Goal: Task Accomplishment & Management: Manage account settings

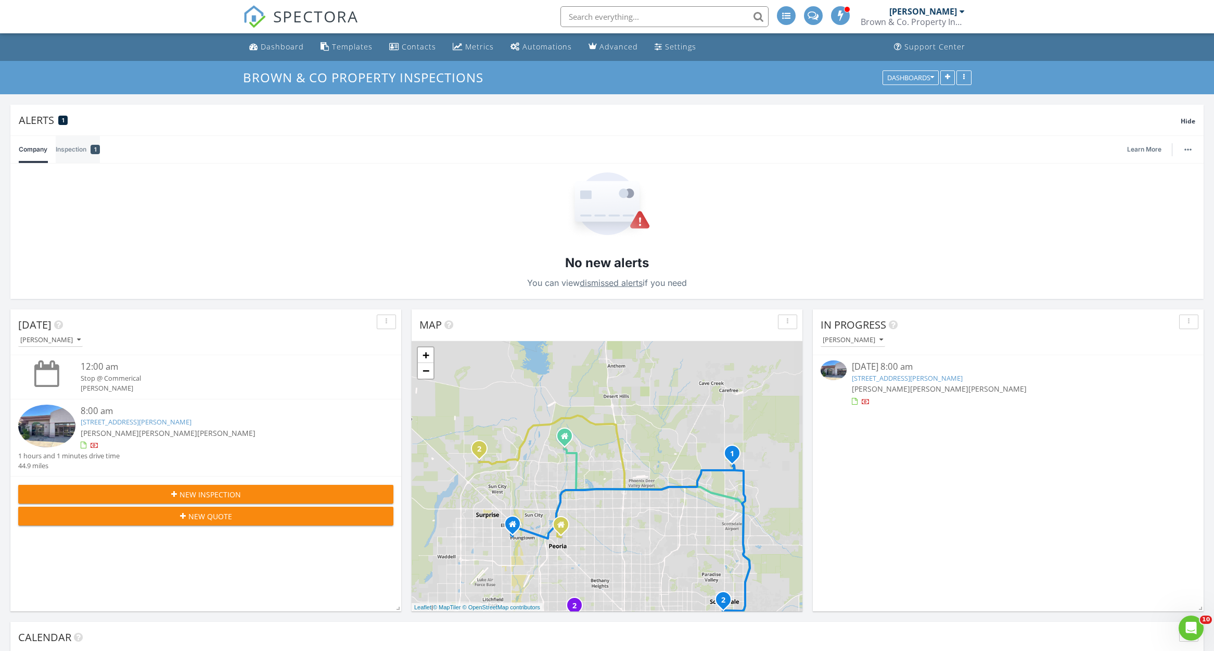
click at [74, 151] on link "Inspection 1" at bounding box center [78, 149] width 44 height 27
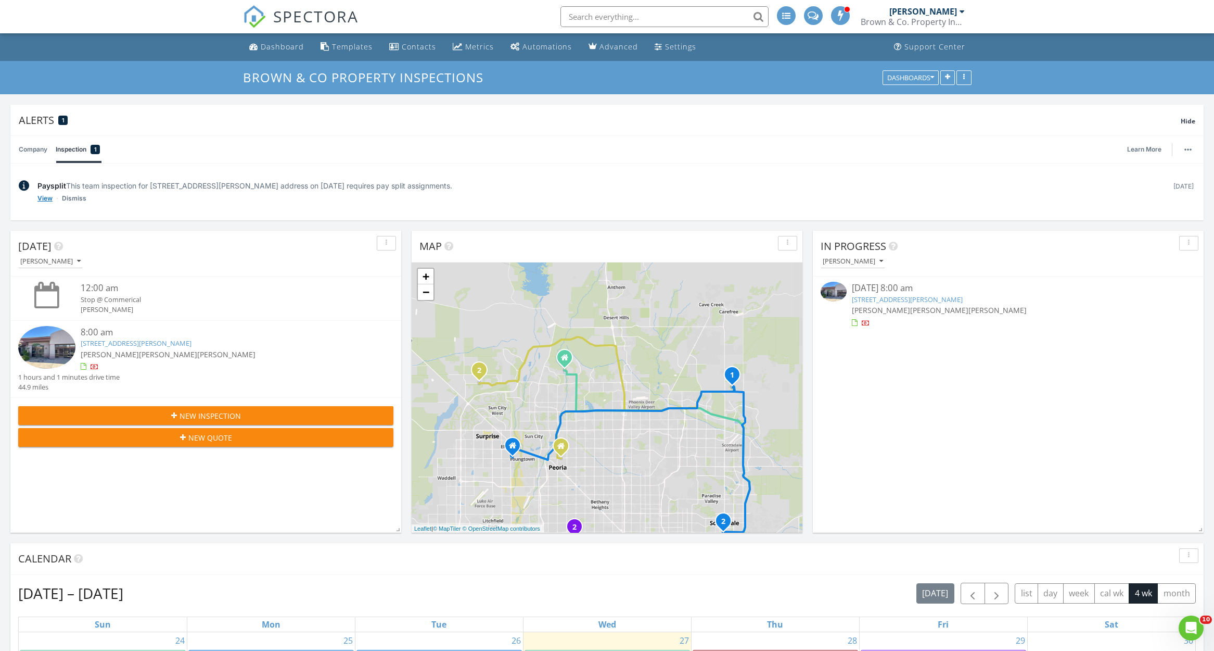
click at [49, 197] on link "View" at bounding box center [44, 198] width 15 height 10
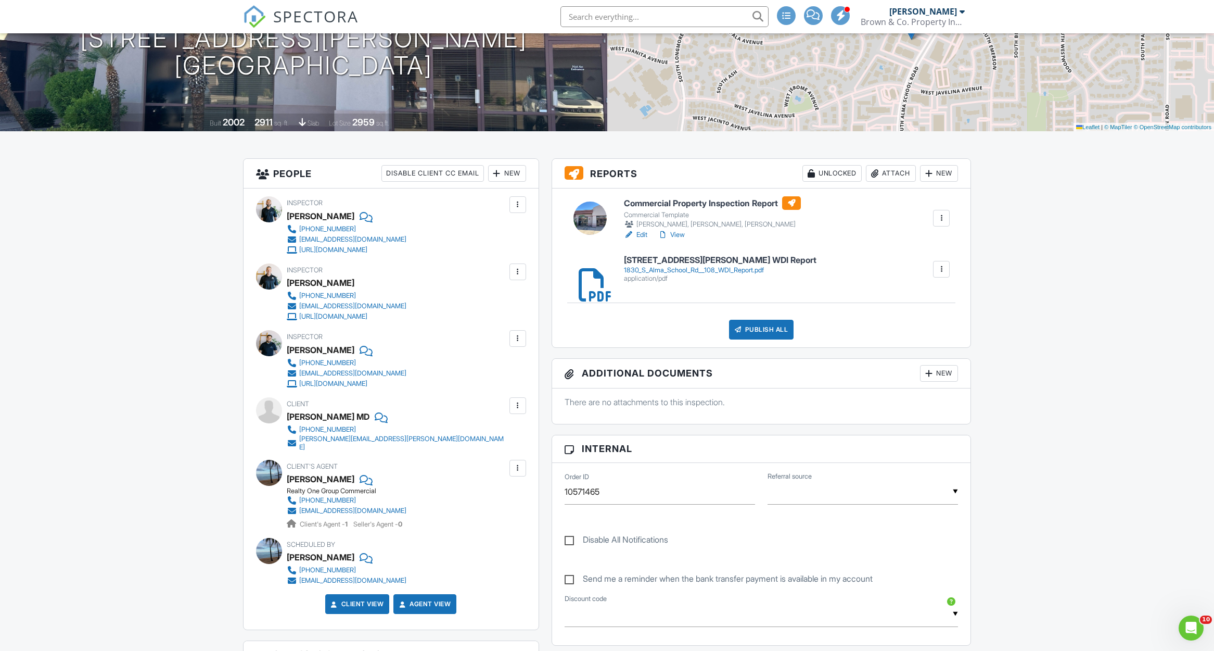
click at [522, 268] on div at bounding box center [518, 271] width 10 height 10
click at [495, 334] on li "Make Invisible" at bounding box center [467, 329] width 106 height 26
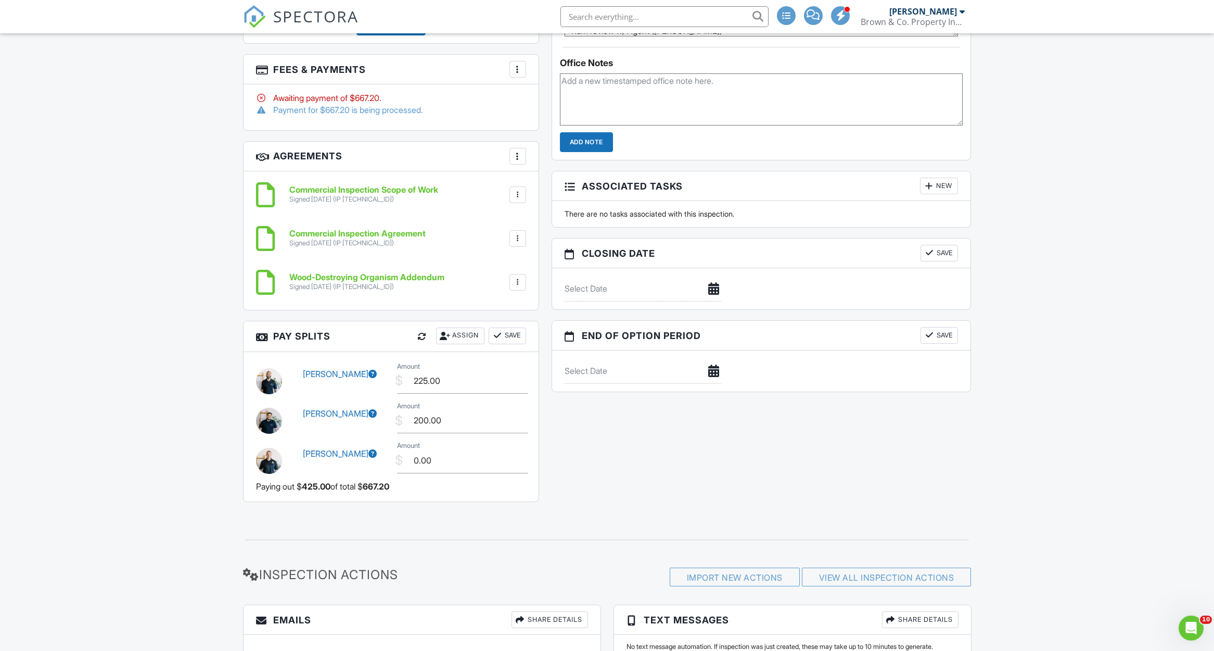
scroll to position [870, 0]
drag, startPoint x: 459, startPoint y: 414, endPoint x: 413, endPoint y: 417, distance: 45.9
click at [413, 417] on input "200.00" at bounding box center [462, 419] width 131 height 26
click at [503, 327] on button "Save" at bounding box center [507, 334] width 37 height 17
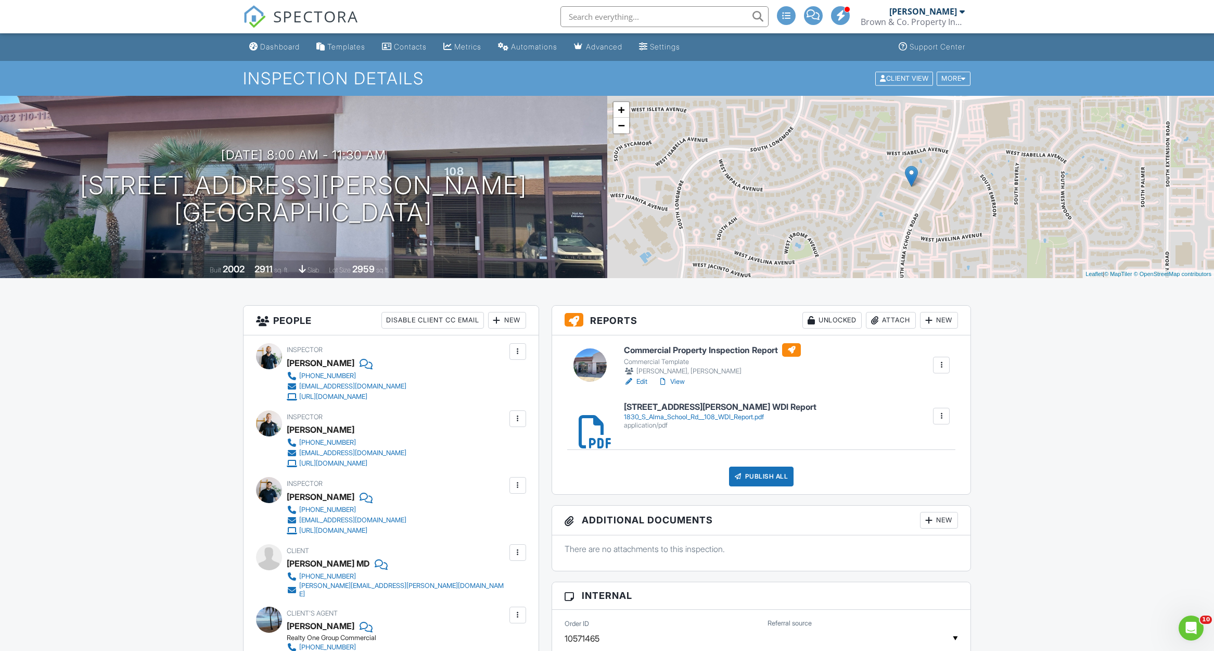
scroll to position [0, 0]
click at [281, 47] on div "Dashboard" at bounding box center [280, 46] width 40 height 9
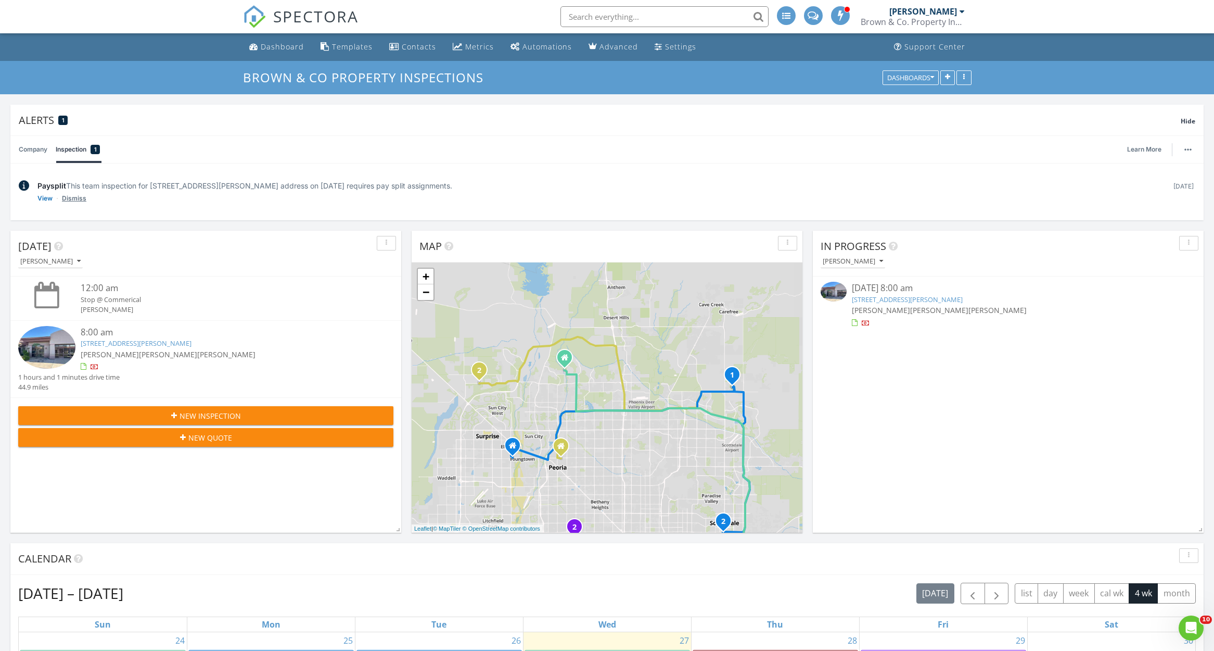
click at [71, 200] on link "Dismiss" at bounding box center [74, 198] width 24 height 10
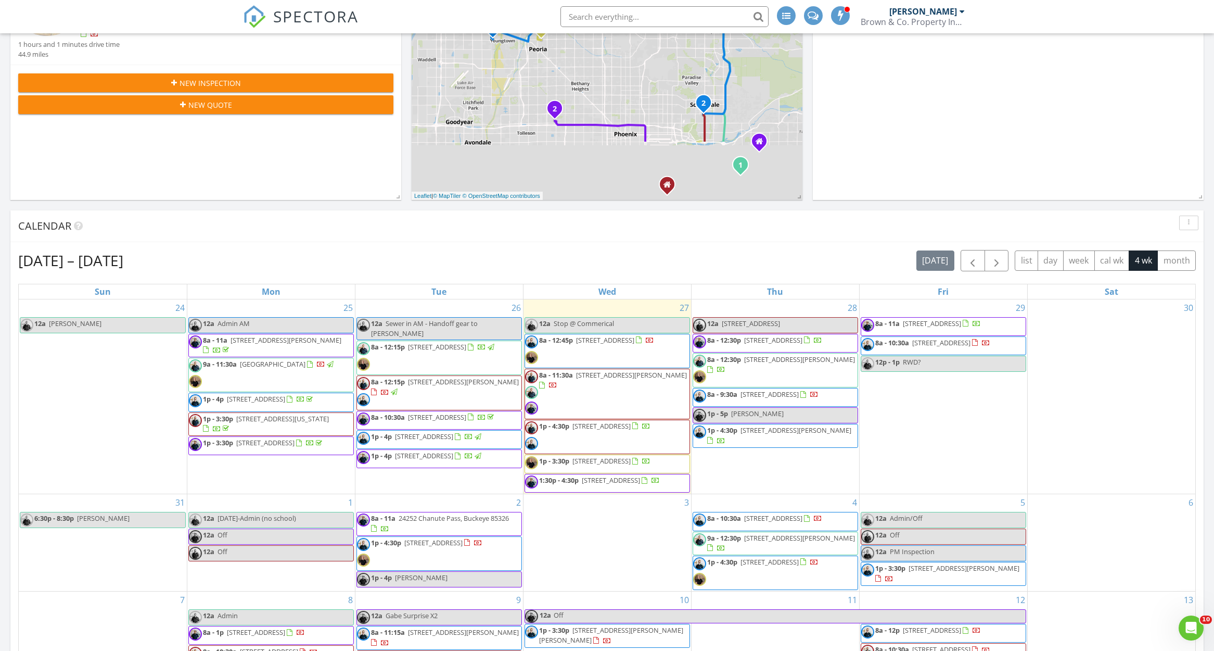
scroll to position [252, 0]
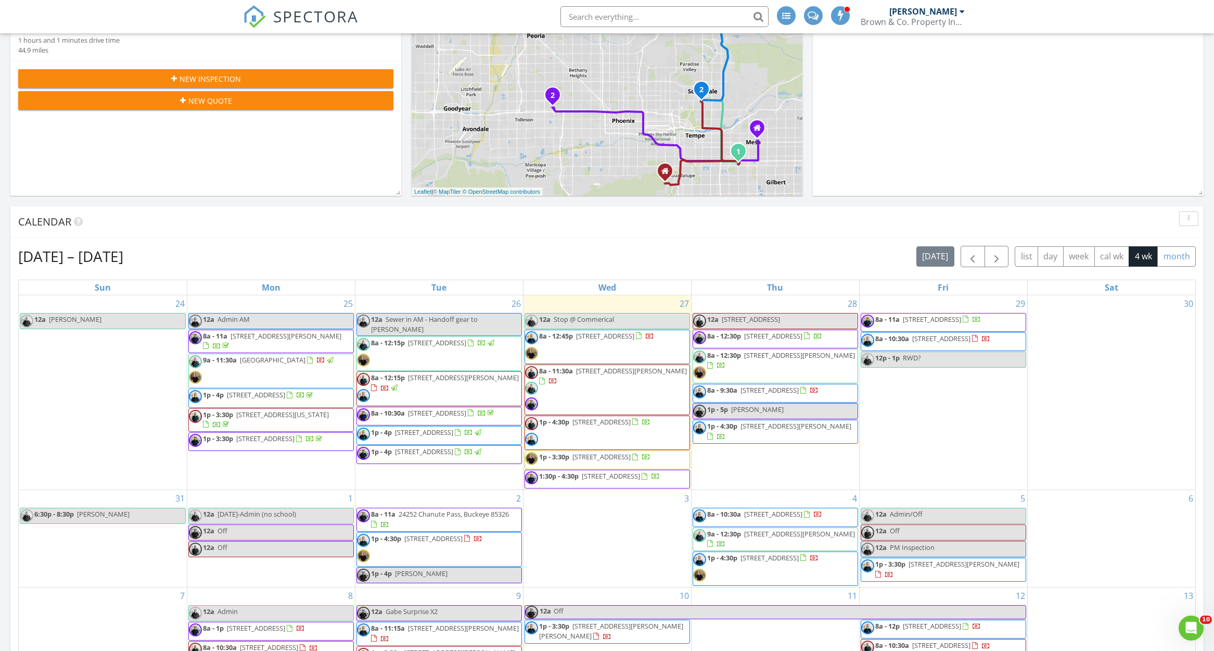
click at [1179, 250] on button "month" at bounding box center [1176, 256] width 39 height 20
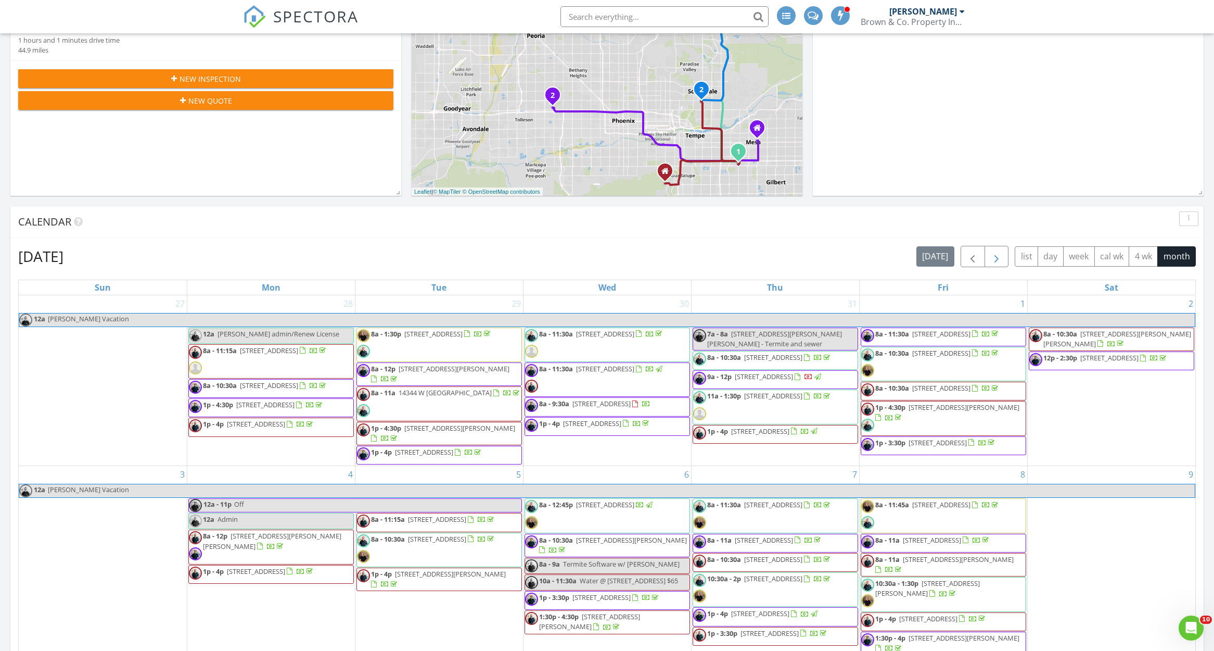
click at [1001, 261] on span "button" at bounding box center [996, 256] width 12 height 12
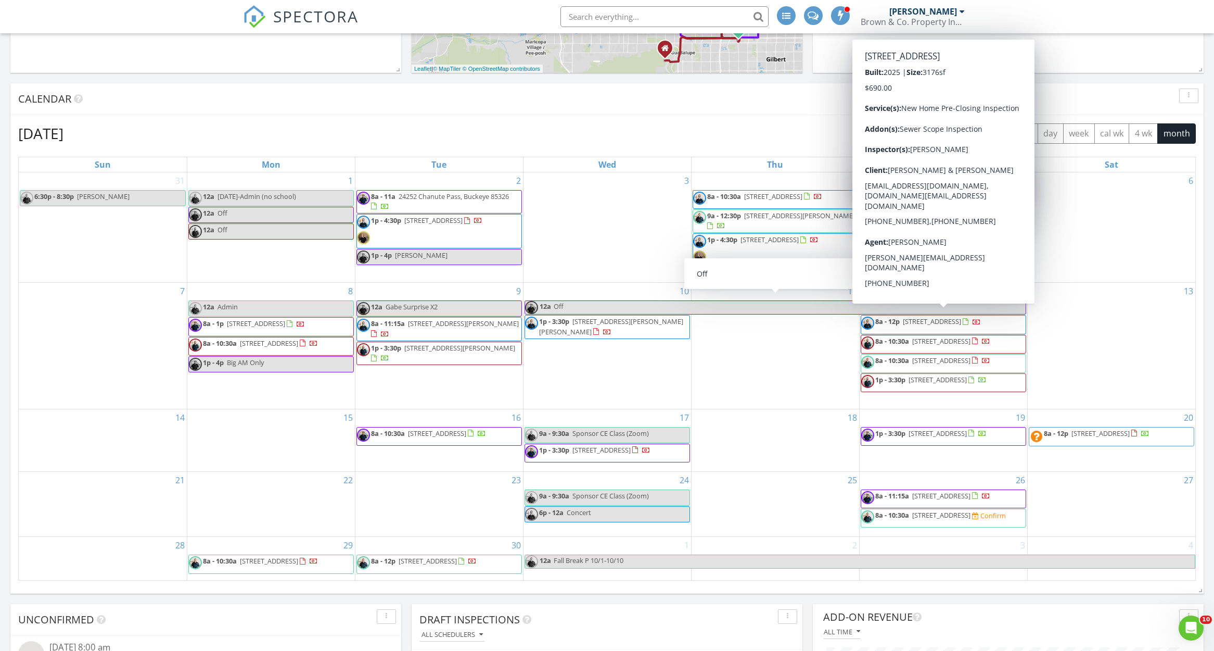
scroll to position [375, 0]
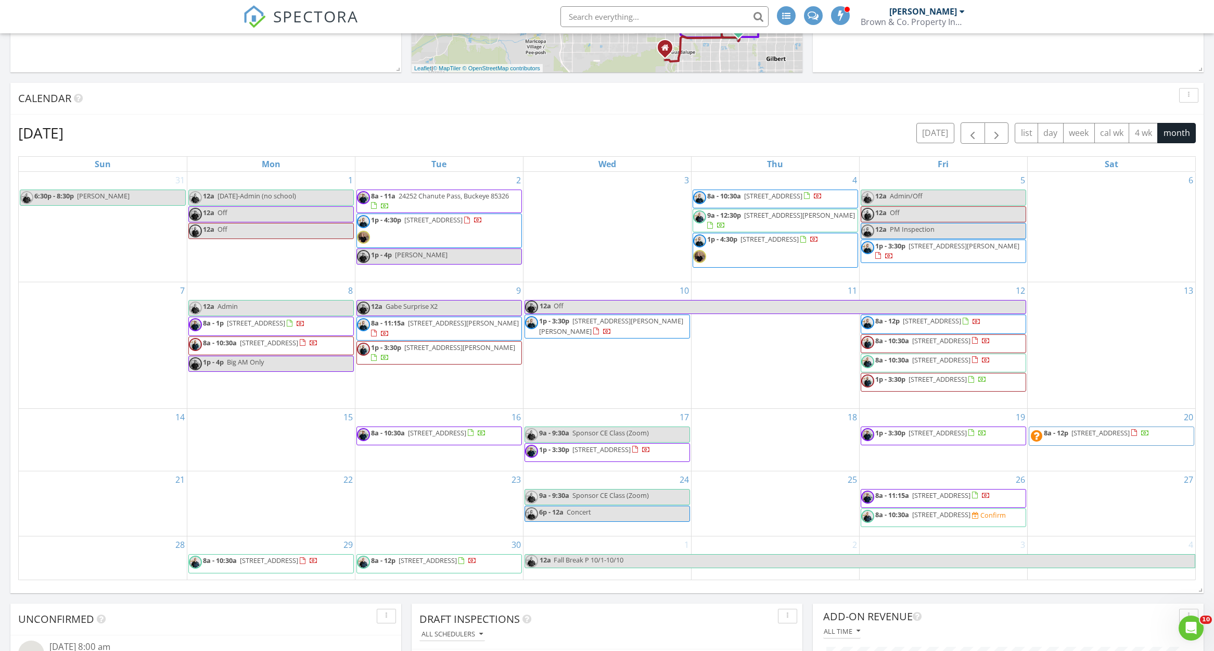
click at [961, 520] on span "8a - 10:30a 32352 N 19th Ln, Phoenix 85085 Confirm" at bounding box center [933, 518] width 145 height 16
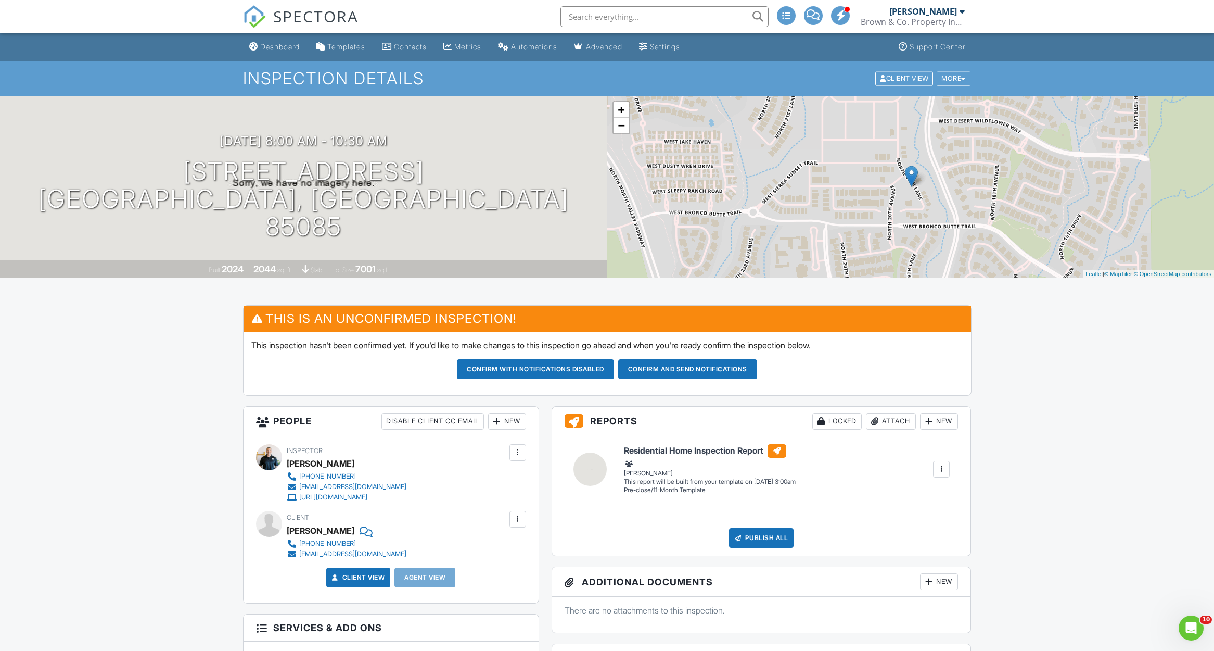
click at [516, 449] on div at bounding box center [518, 452] width 10 height 10
click at [428, 475] on li "Make Invisible" at bounding box center [474, 484] width 92 height 26
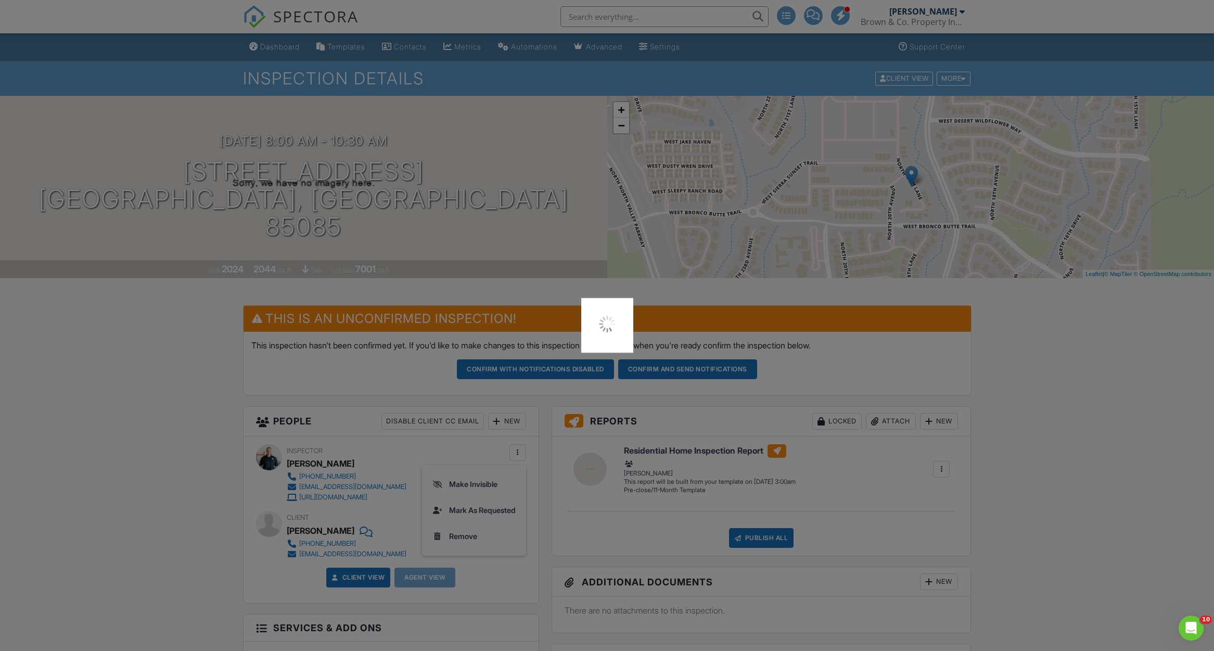
click at [498, 419] on div at bounding box center [607, 325] width 1214 height 651
click at [491, 441] on div at bounding box center [607, 325] width 1214 height 651
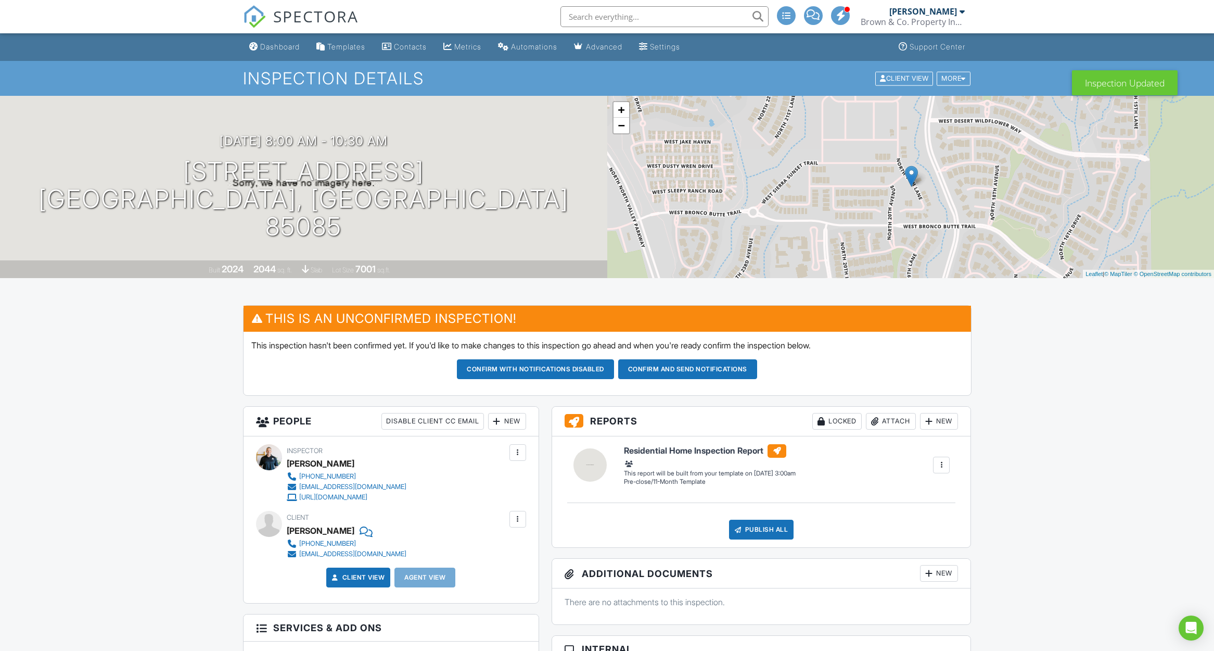
click at [519, 450] on div at bounding box center [518, 452] width 10 height 10
click at [466, 537] on li "Remove" at bounding box center [474, 536] width 92 height 26
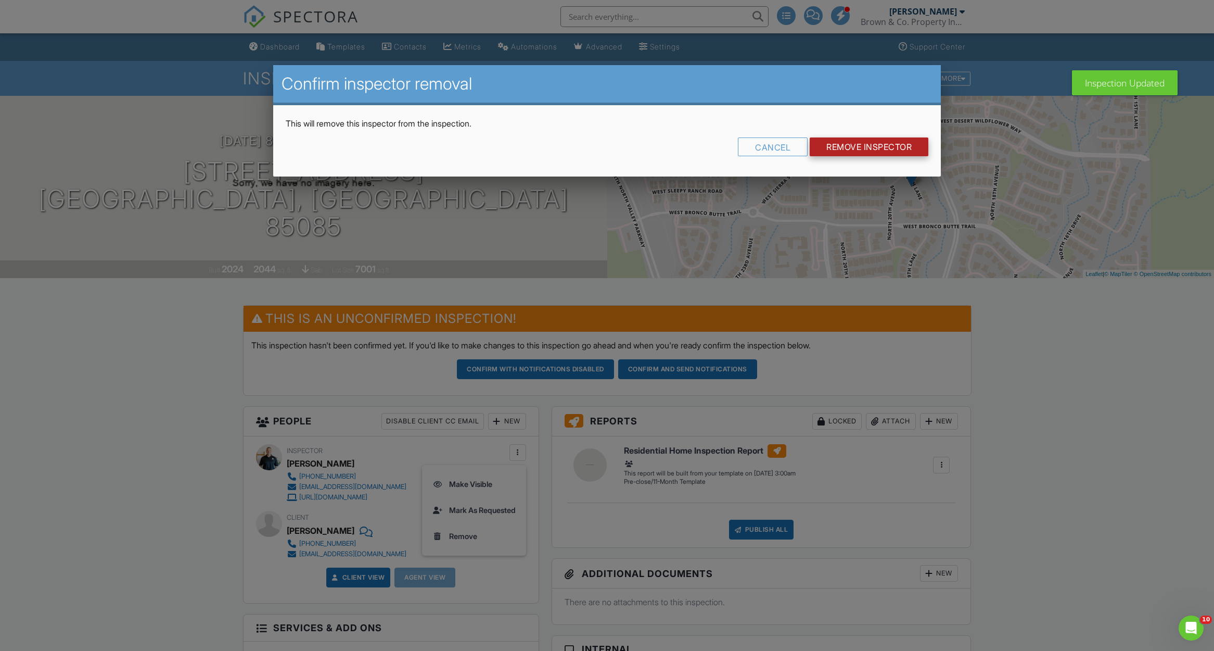
click at [843, 142] on input "Remove Inspector" at bounding box center [869, 146] width 119 height 19
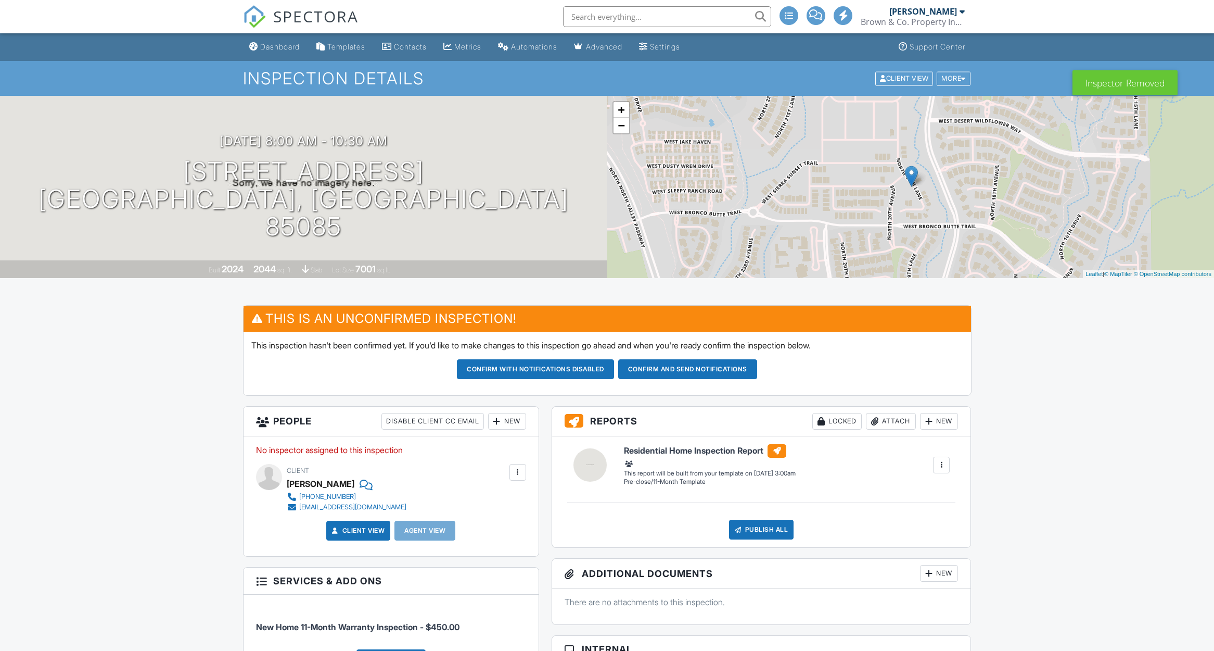
click at [501, 422] on div "New" at bounding box center [507, 421] width 38 height 17
click at [530, 450] on li "Inspector" at bounding box center [544, 453] width 103 height 26
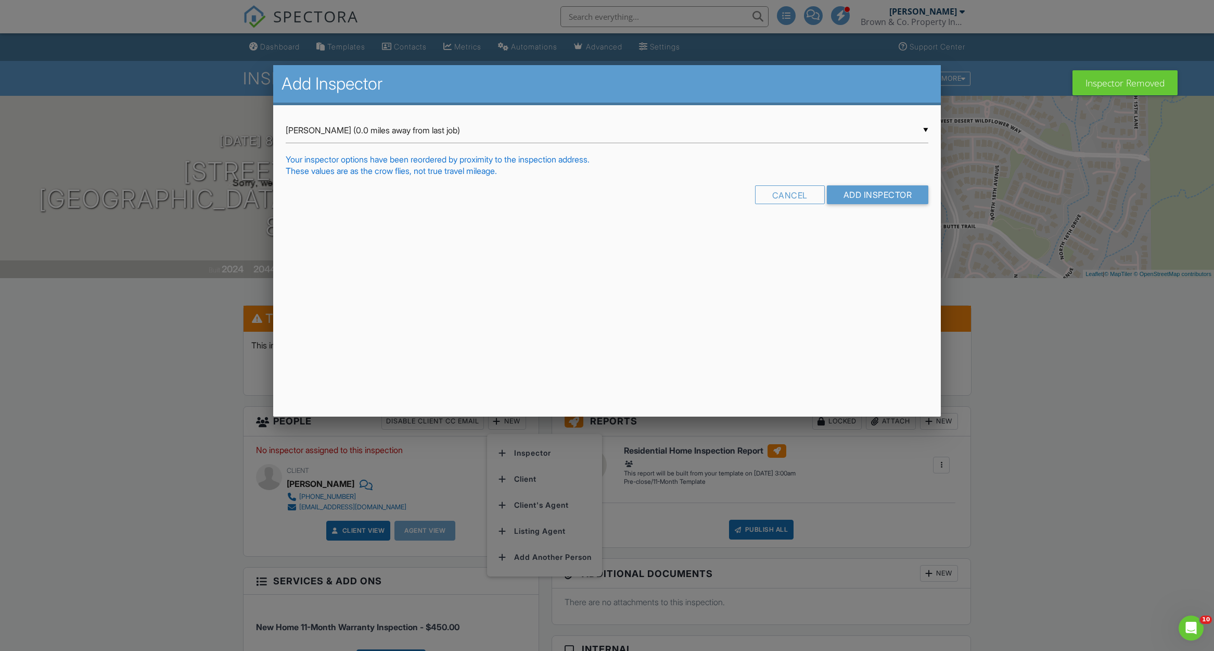
click at [349, 141] on div "▼ Jim Brown (0.0 miles away from last job) Jim Brown (0.0 miles away from last …" at bounding box center [607, 131] width 643 height 26
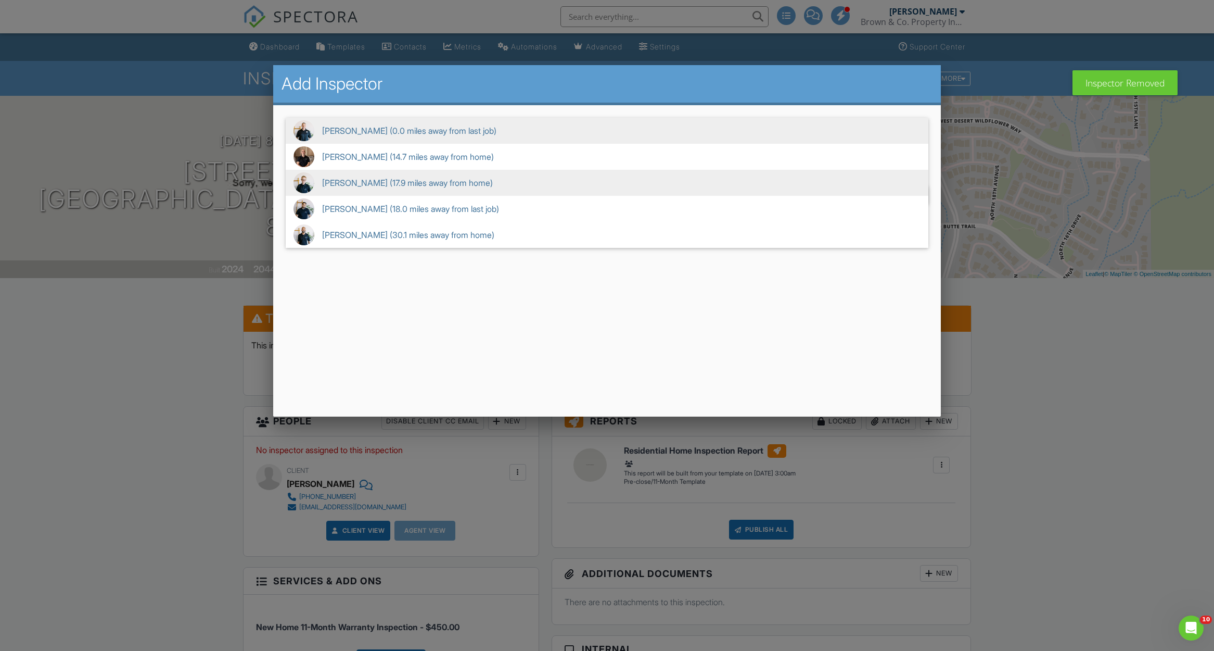
click at [395, 181] on span "Aaron Peterson (17.9 miles away from home)" at bounding box center [607, 183] width 643 height 26
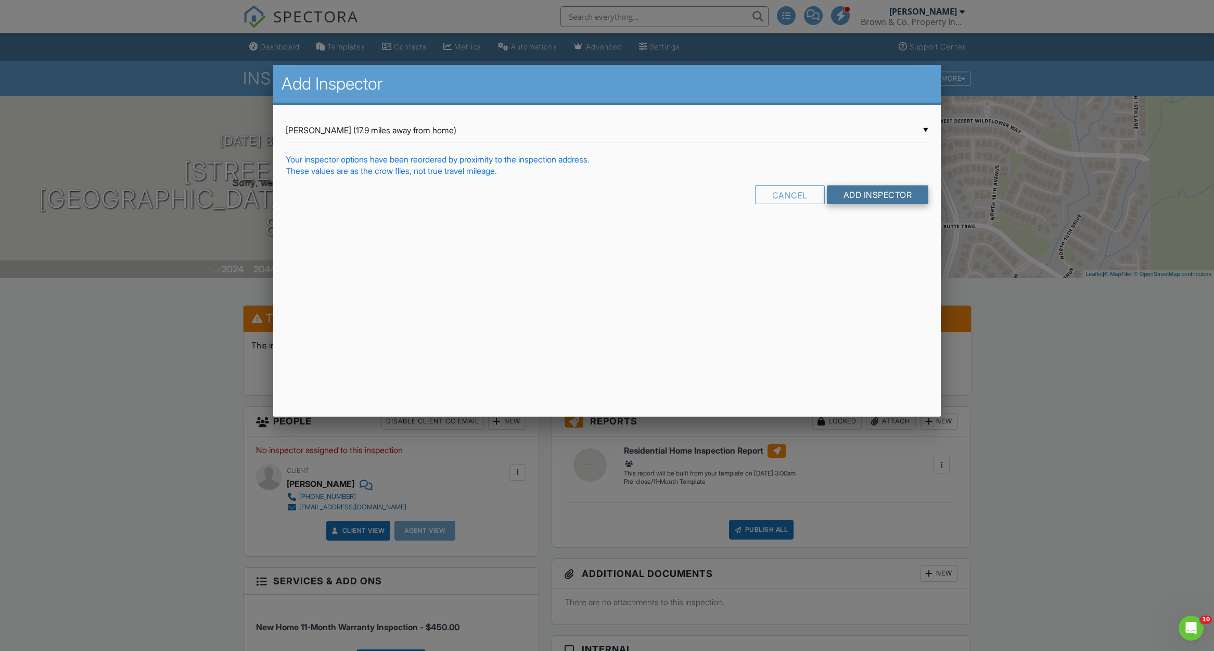
click at [872, 197] on input "Add Inspector" at bounding box center [878, 194] width 102 height 19
click at [414, 132] on div "▼ Aaron Peterson (17.9 miles away from home) Jim Brown (0.0 miles away from las…" at bounding box center [607, 131] width 643 height 26
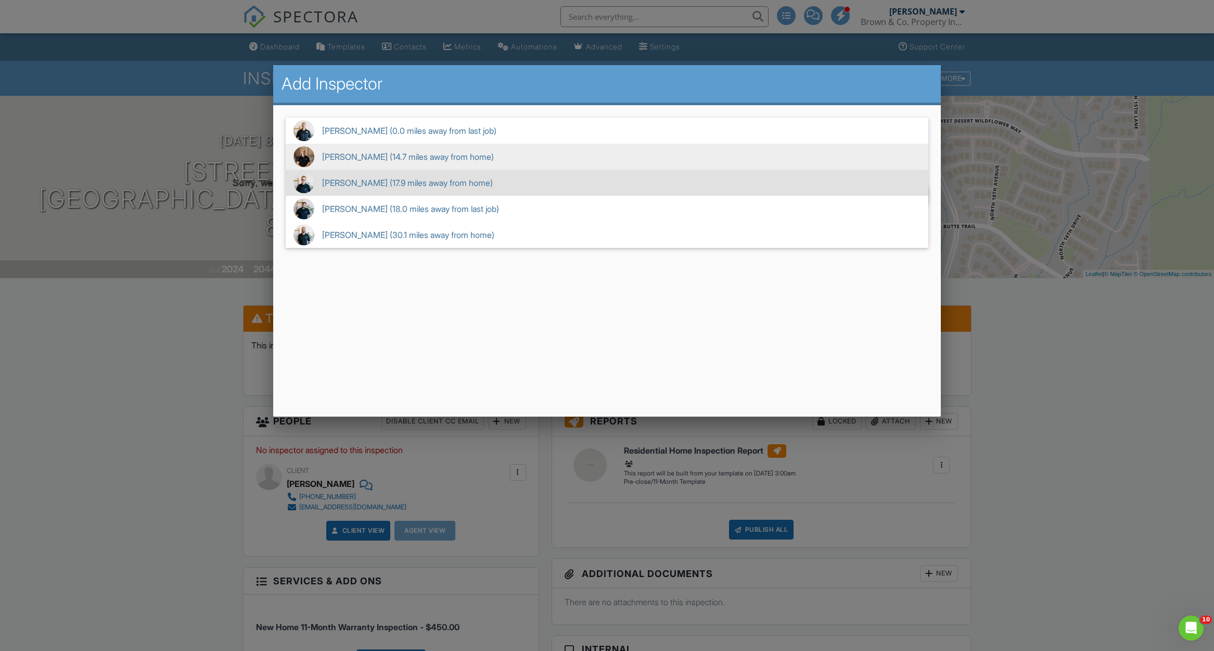
click at [405, 155] on span "Alex Barrios (14.7 miles away from home)" at bounding box center [607, 157] width 643 height 26
type input "Alex Barrios (14.7 miles away from home)"
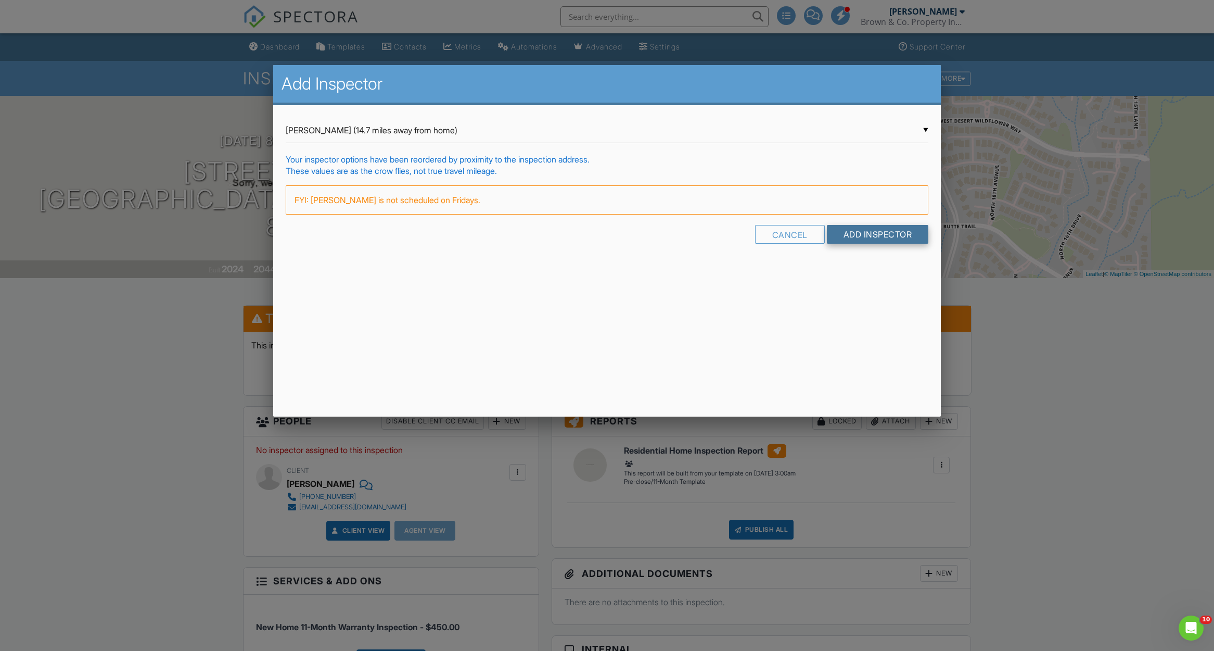
click at [862, 238] on input "Add Inspector" at bounding box center [878, 234] width 102 height 19
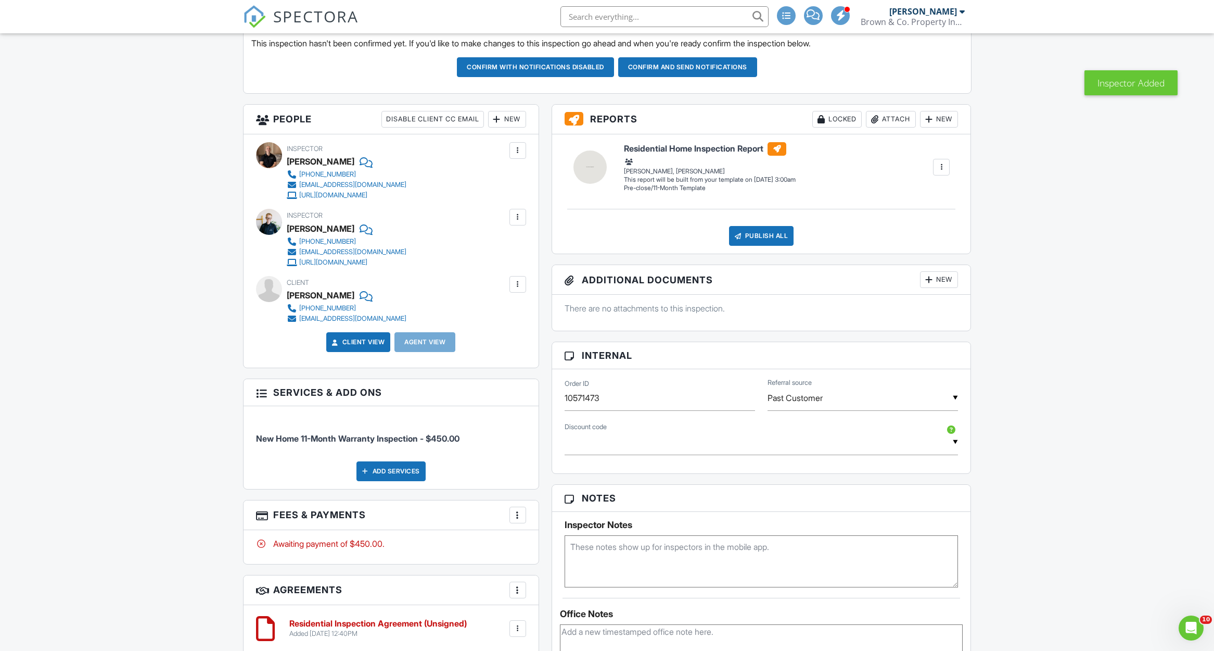
click at [515, 219] on div at bounding box center [518, 217] width 10 height 10
click at [473, 323] on li "Remove" at bounding box center [467, 327] width 106 height 26
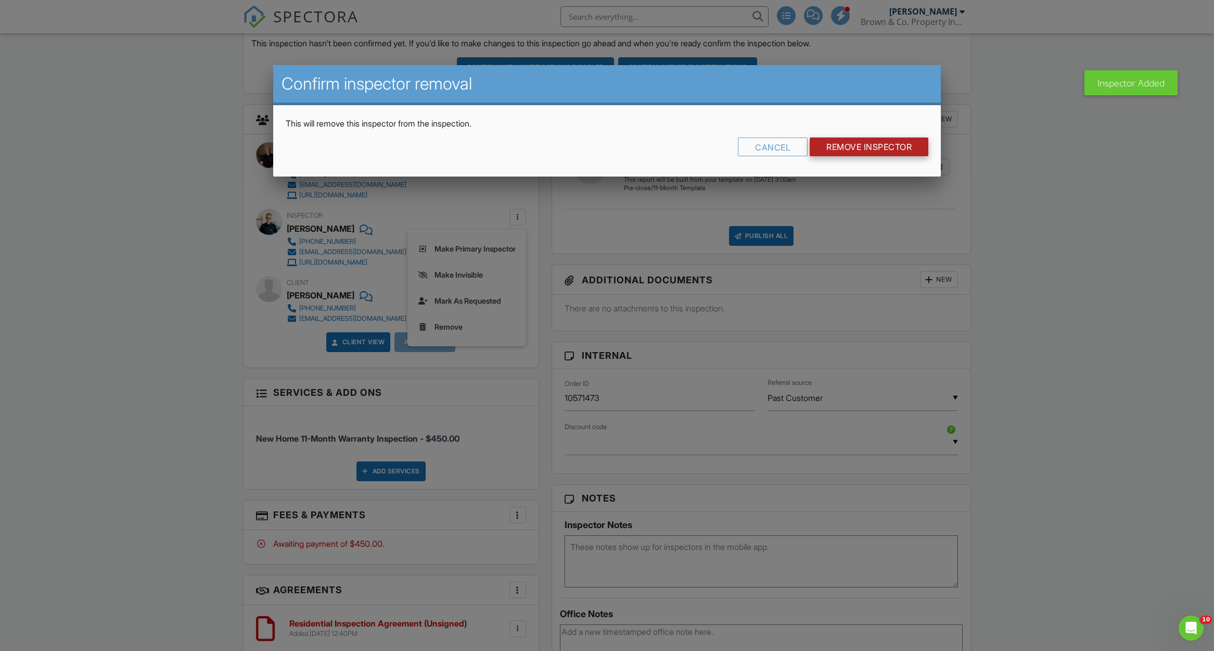
click at [840, 142] on input "Remove Inspector" at bounding box center [869, 146] width 119 height 19
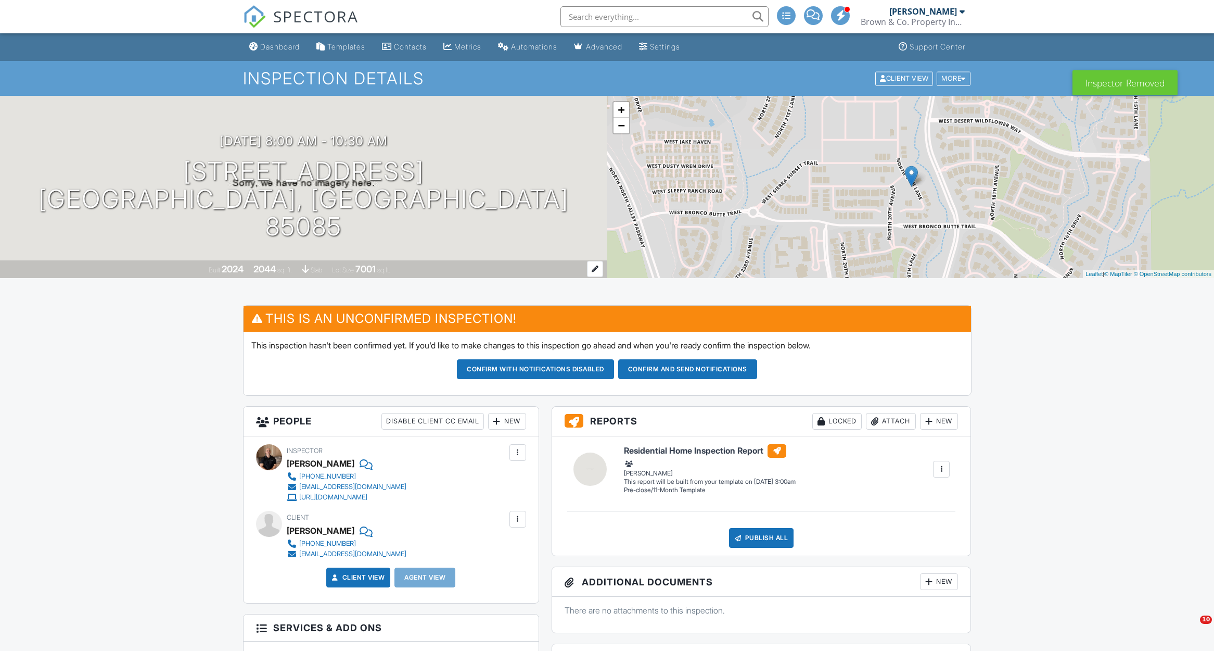
click at [364, 269] on div "7001" at bounding box center [365, 268] width 20 height 11
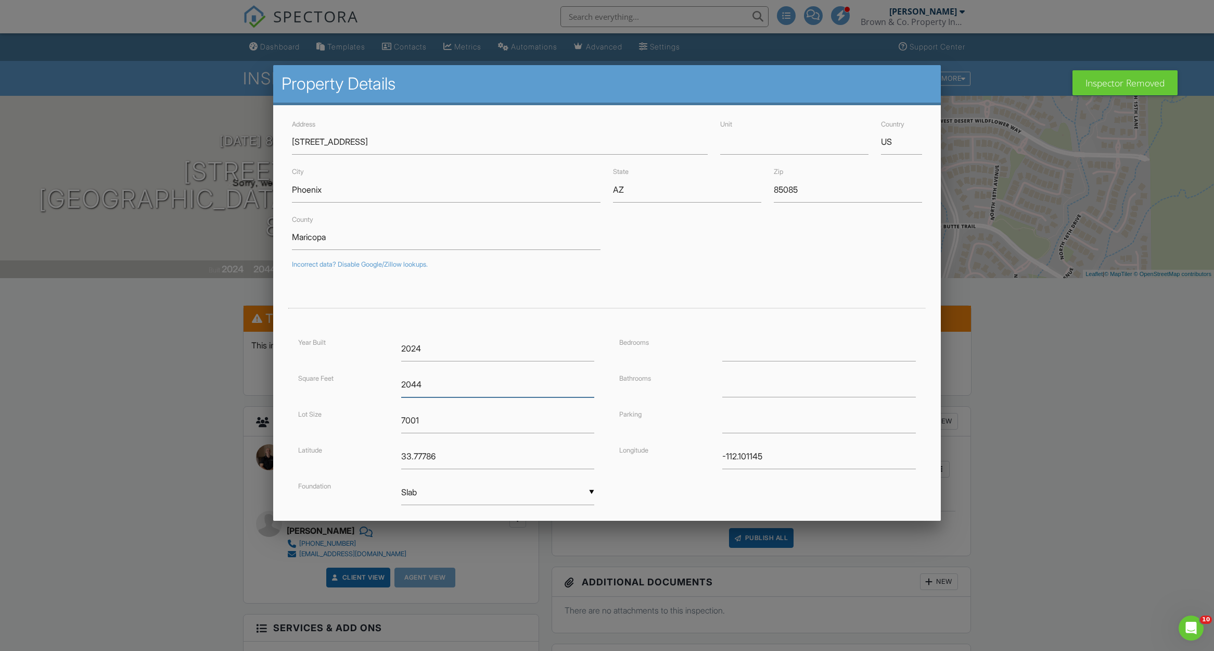
drag, startPoint x: 443, startPoint y: 389, endPoint x: 386, endPoint y: 389, distance: 57.8
click at [386, 389] on div "Square Feet 2044" at bounding box center [446, 385] width 309 height 26
drag, startPoint x: 415, startPoint y: 379, endPoint x: 391, endPoint y: 379, distance: 23.9
click at [391, 379] on div "Square Feet 2044" at bounding box center [446, 385] width 309 height 26
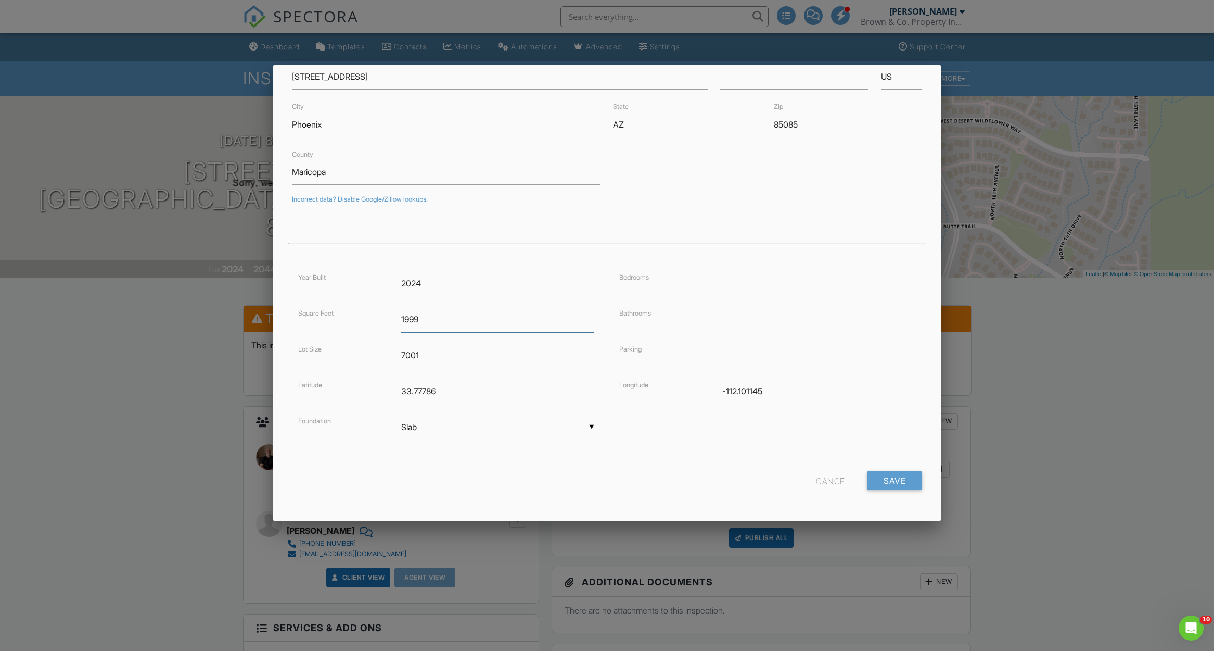
scroll to position [64, 0]
type input "1999"
click at [893, 477] on input "Save" at bounding box center [894, 481] width 55 height 19
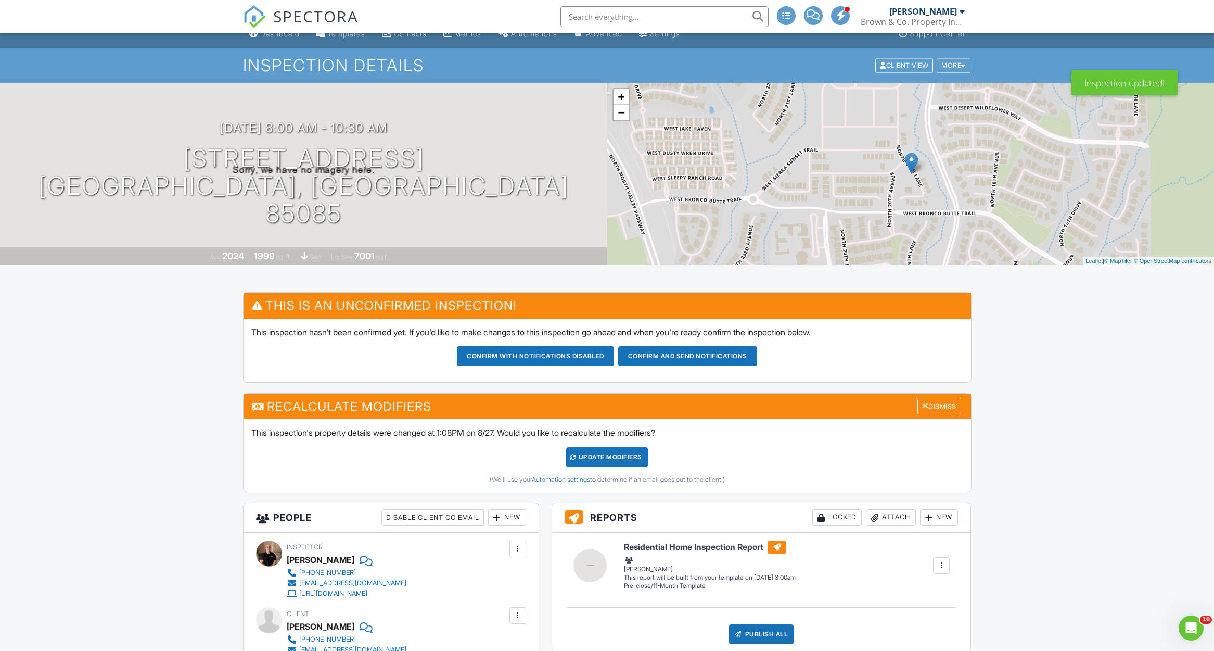
scroll to position [14, 0]
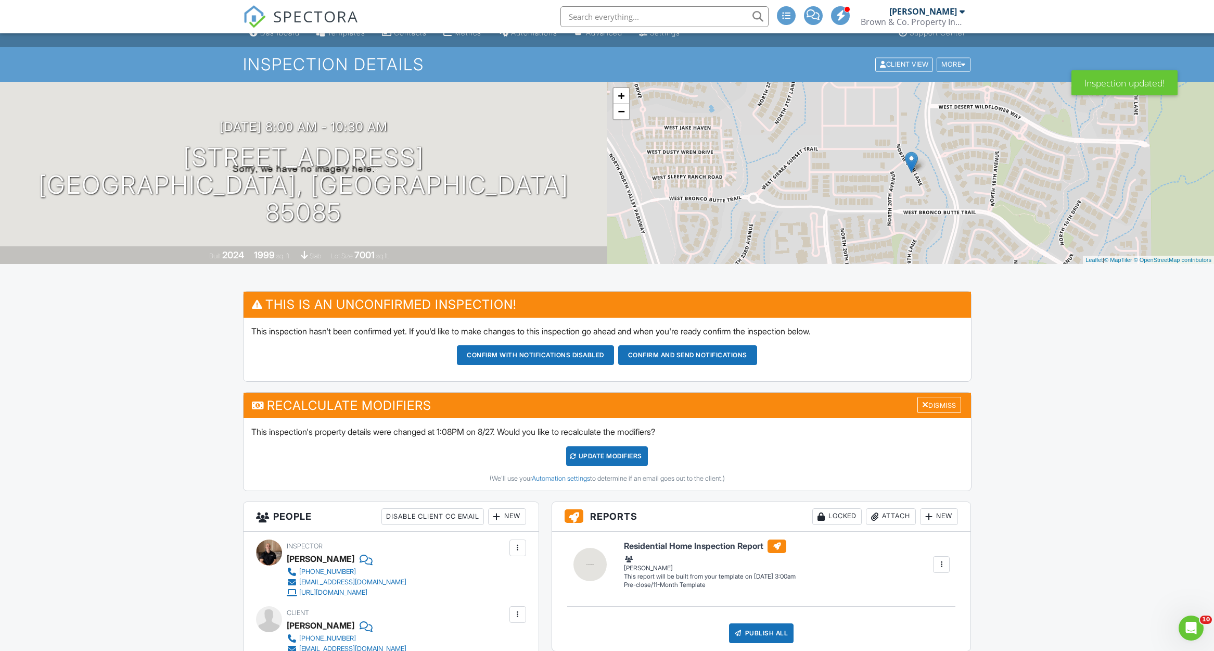
click at [622, 456] on div "UPDATE Modifiers" at bounding box center [607, 456] width 82 height 20
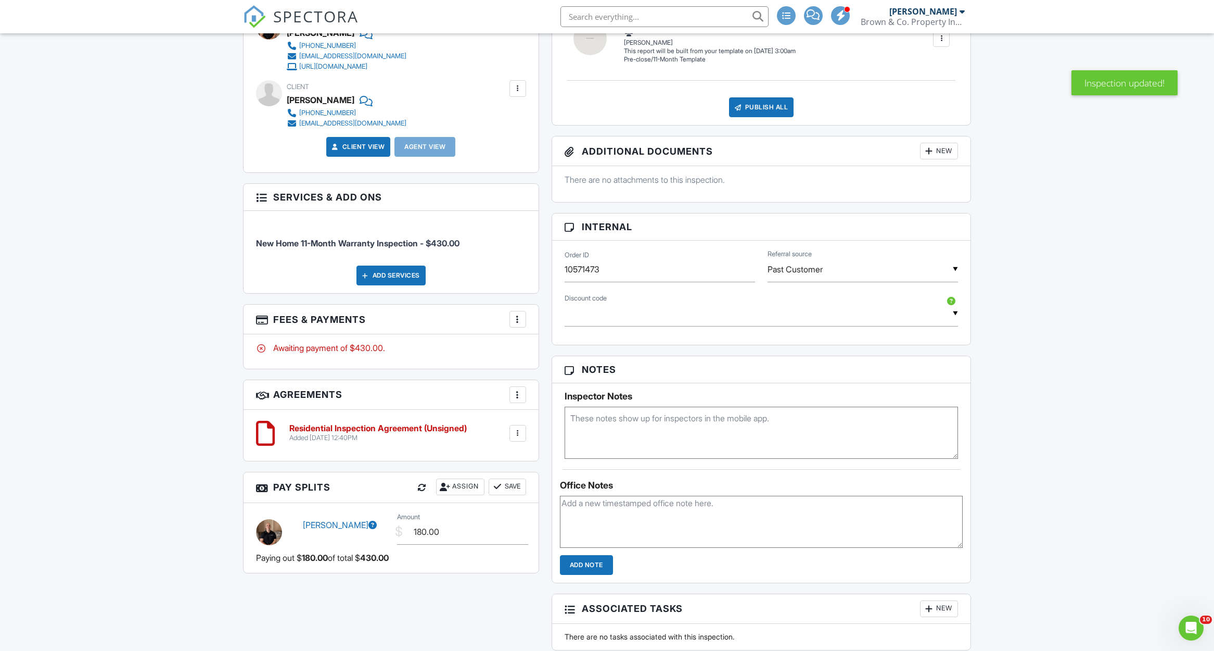
scroll to position [432, 0]
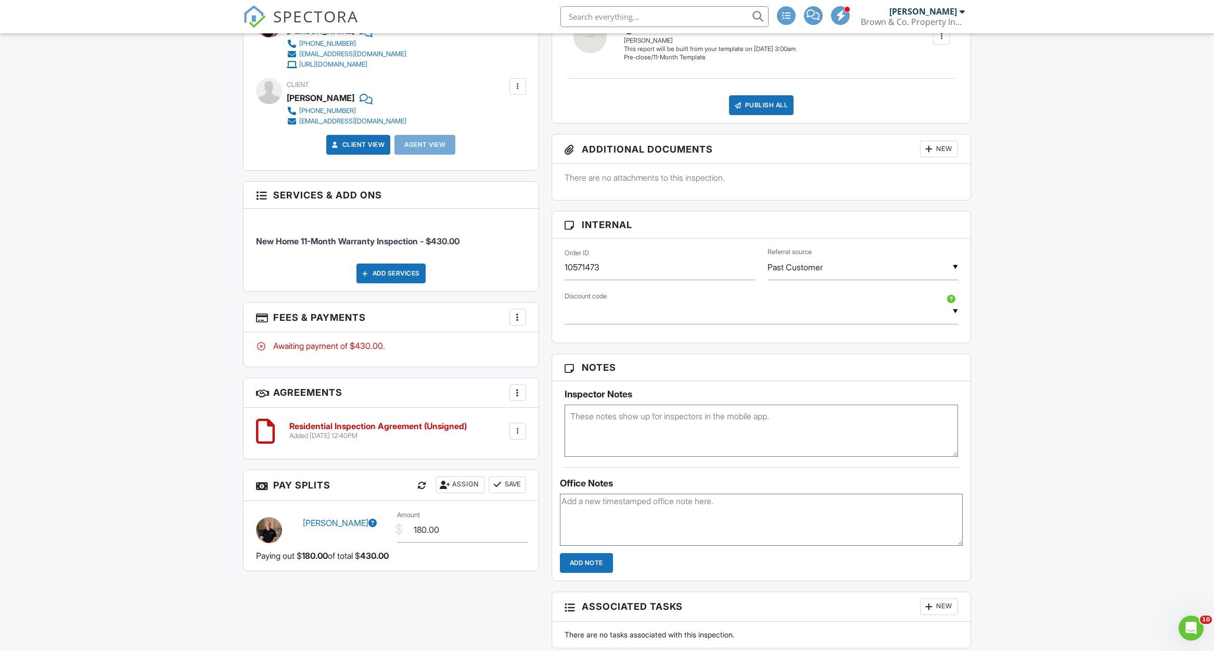
click at [514, 318] on div at bounding box center [518, 317] width 10 height 10
click at [541, 346] on li "Edit Fees & Payments" at bounding box center [570, 349] width 109 height 26
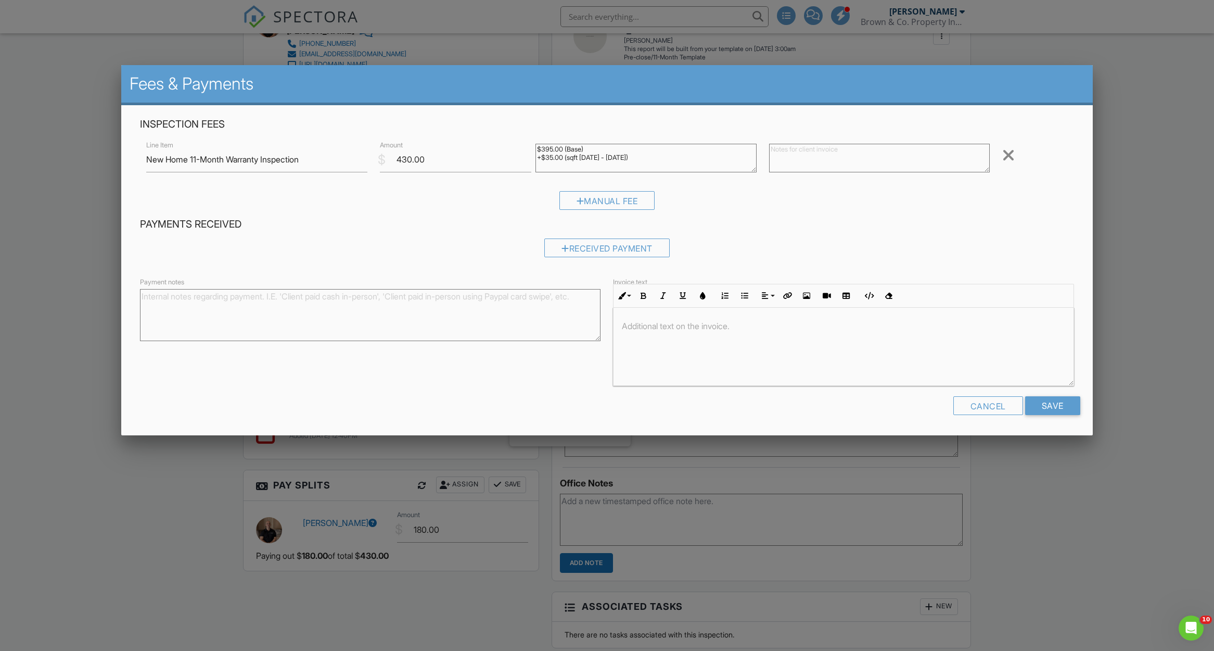
click at [639, 155] on textarea "$395.00 (Base) +$35.00 (sqft 1750 - 2000)" at bounding box center [646, 158] width 221 height 29
type textarea "$395.00 (Base) +$35.00 (sqft [DATE] - [DATE]) $30 Discount Applied"
click at [431, 158] on input "430.00" at bounding box center [455, 160] width 151 height 26
type input "400"
click at [1053, 400] on input "Save" at bounding box center [1052, 405] width 55 height 19
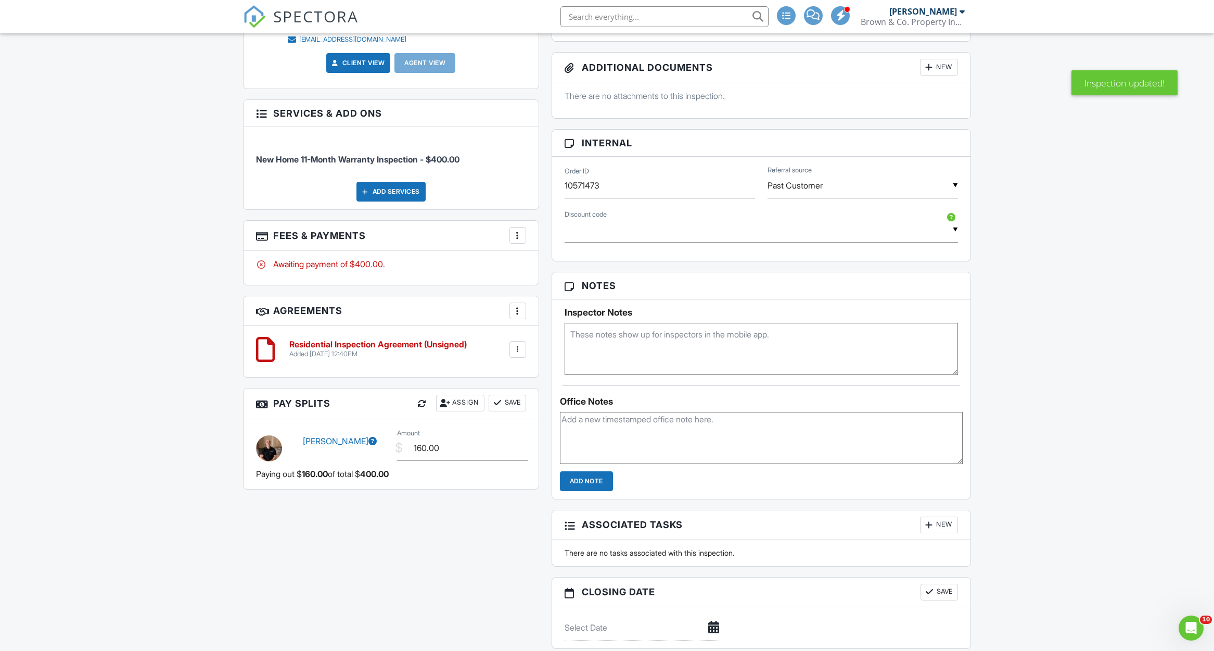
scroll to position [519, 0]
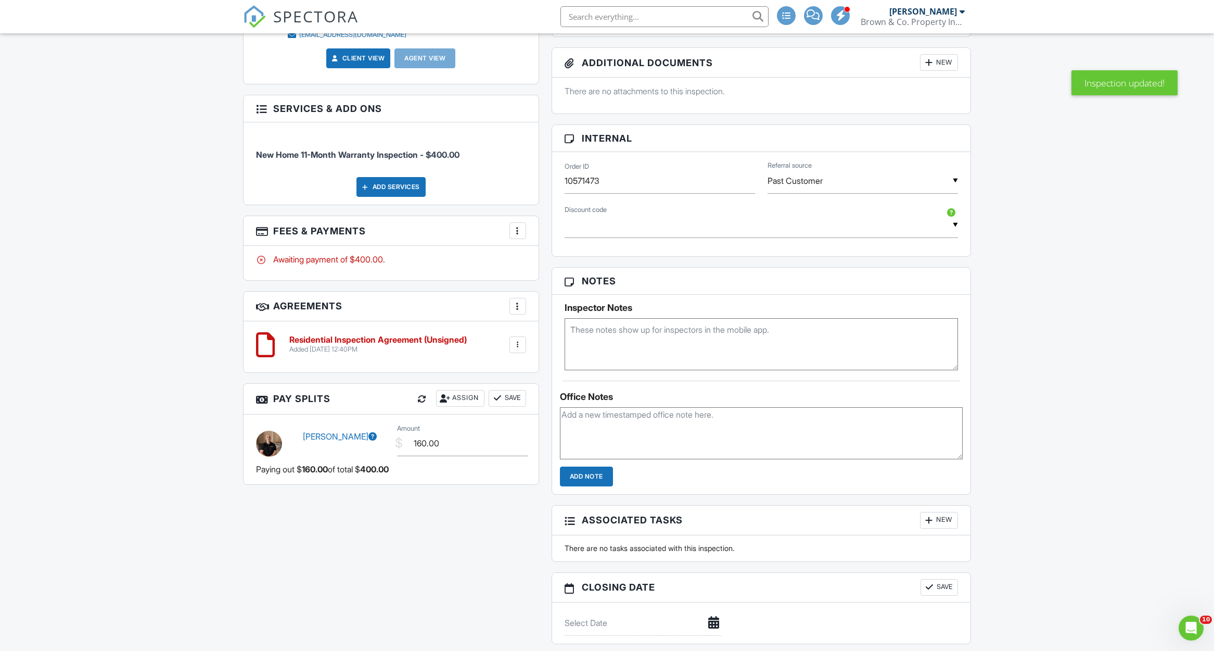
click at [412, 402] on button at bounding box center [422, 399] width 20 height 18
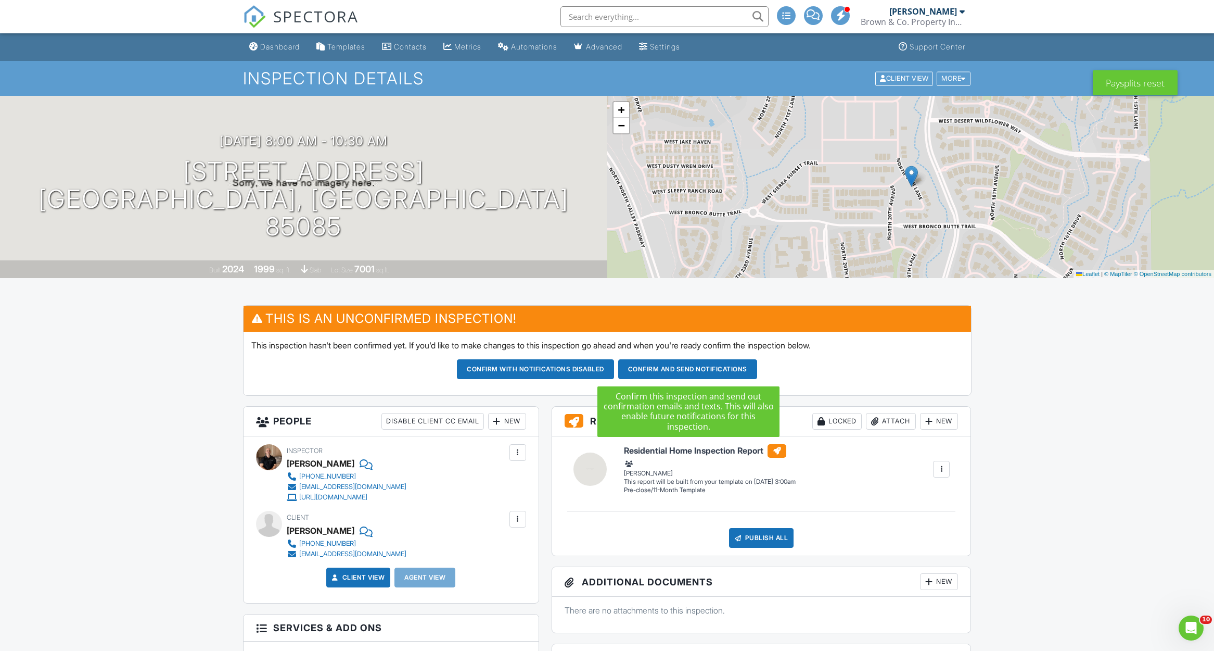
click at [614, 373] on button "Confirm and send notifications" at bounding box center [535, 369] width 157 height 20
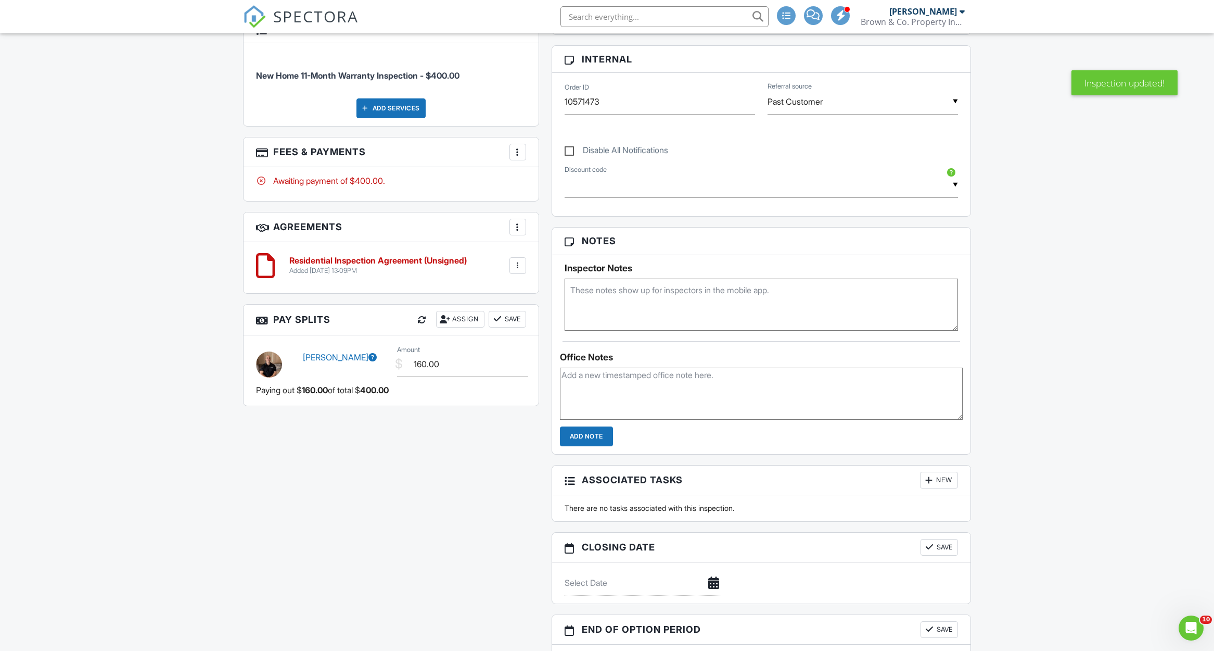
click at [518, 263] on div at bounding box center [518, 265] width 10 height 10
click at [508, 338] on li "Delete" at bounding box center [490, 346] width 59 height 26
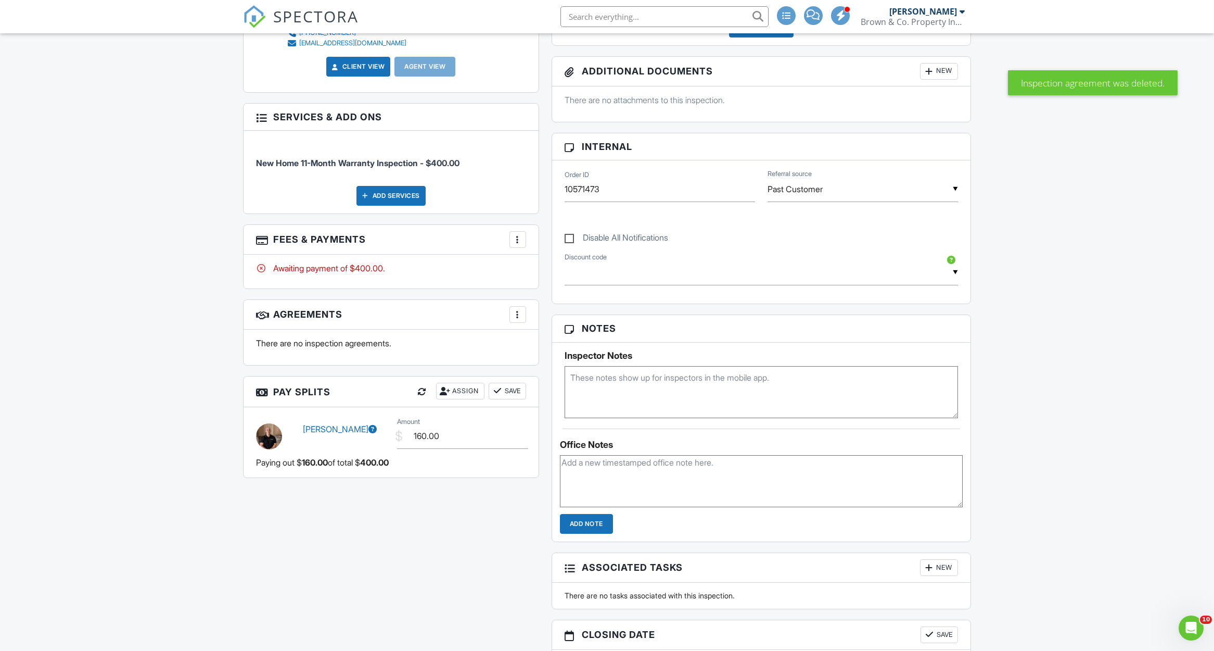
click at [568, 240] on label "Disable All Notifications" at bounding box center [617, 239] width 104 height 13
click at [568, 236] on input "Disable All Notifications" at bounding box center [568, 232] width 7 height 7
checkbox input "true"
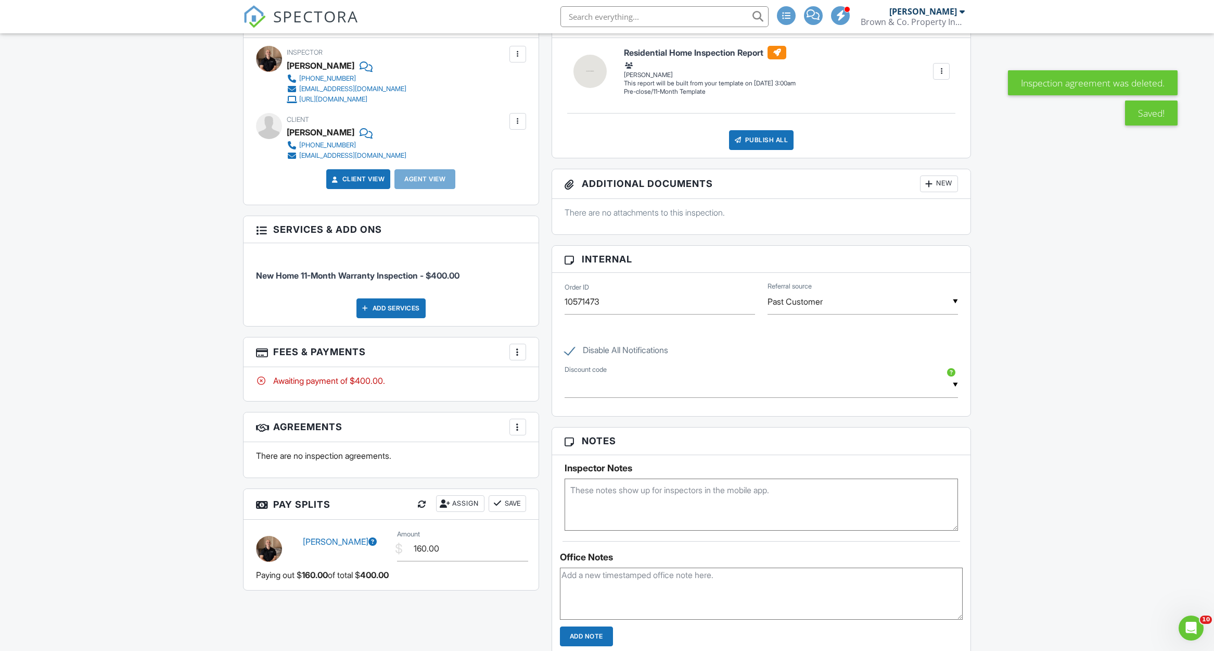
click at [524, 420] on div "More" at bounding box center [518, 426] width 17 height 17
click at [531, 445] on li "Add Agreement" at bounding box center [580, 458] width 128 height 26
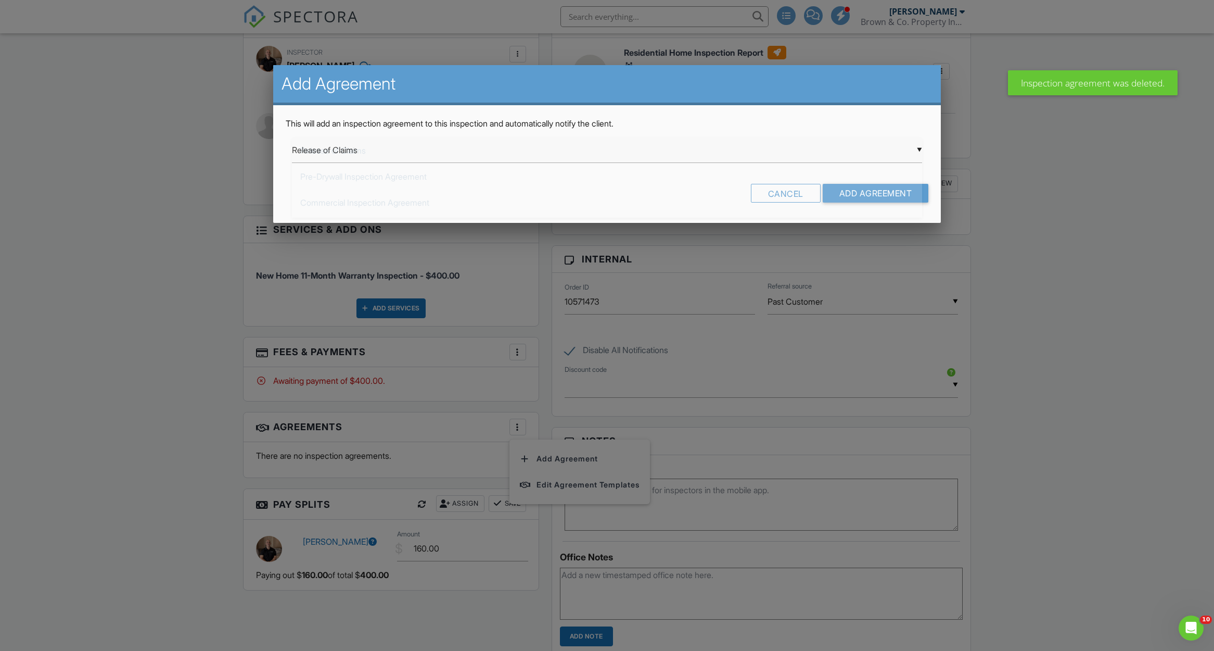
click at [394, 152] on div "▼ Release of Claims Release of Claims Pre-Drywall Inspection Agreement Commerci…" at bounding box center [607, 150] width 630 height 26
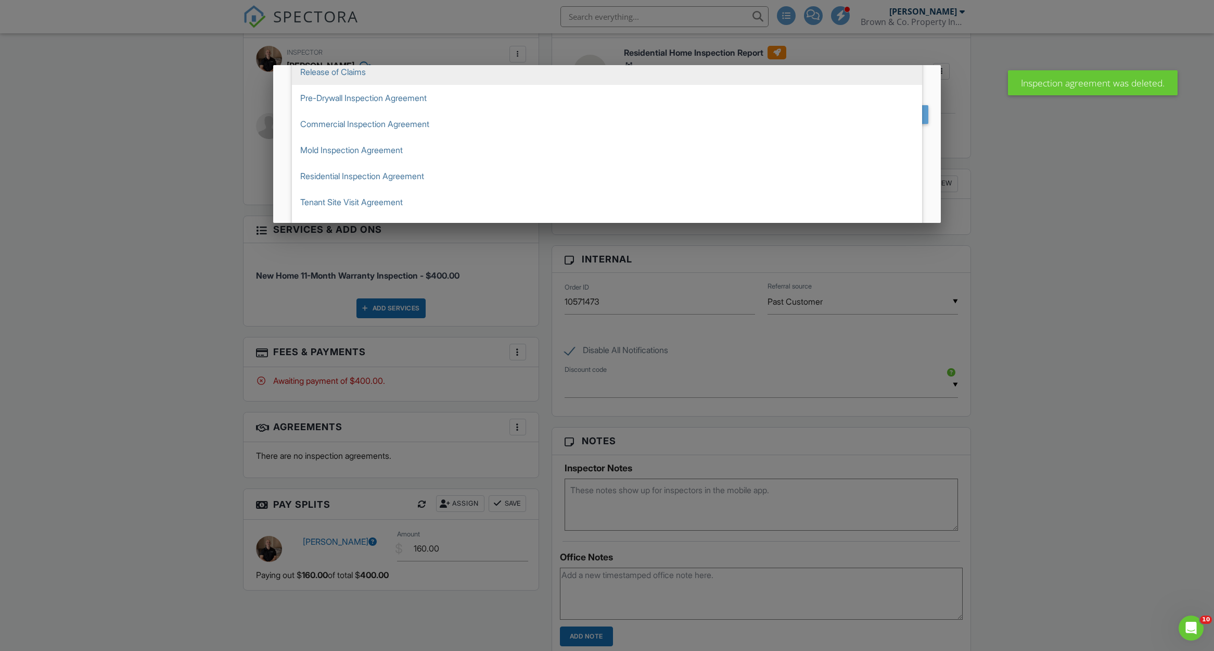
scroll to position [82, 0]
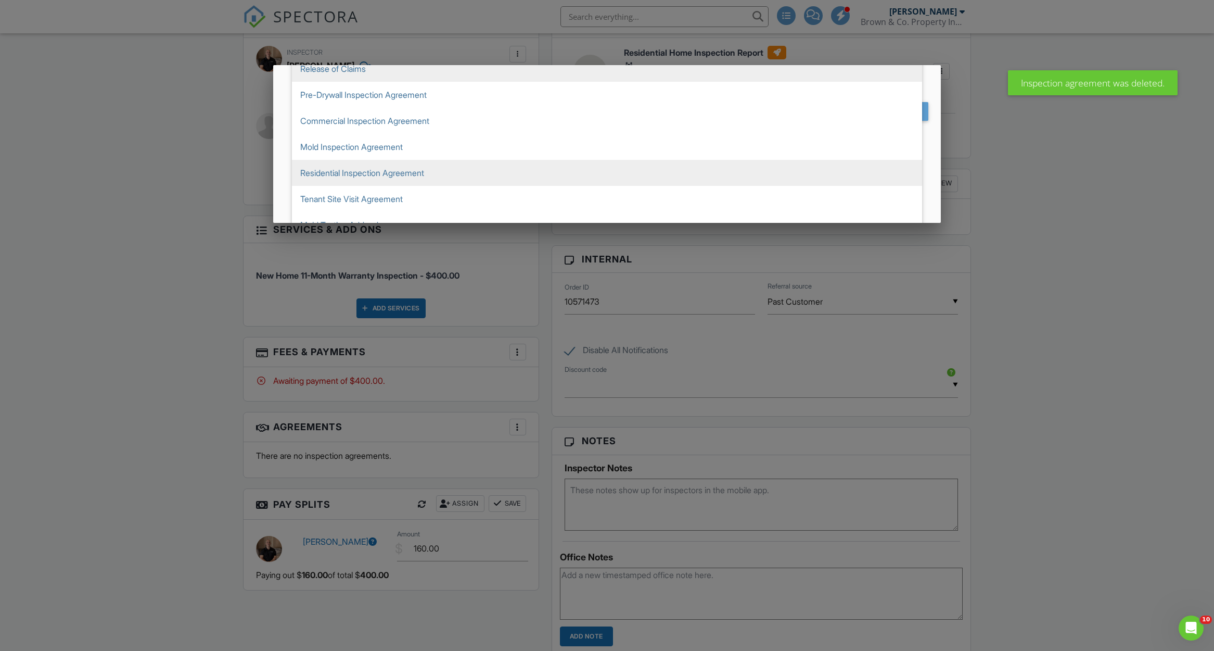
click at [396, 165] on span "Residential Inspection Agreement" at bounding box center [607, 173] width 630 height 26
type input "Residential Inspection Agreement"
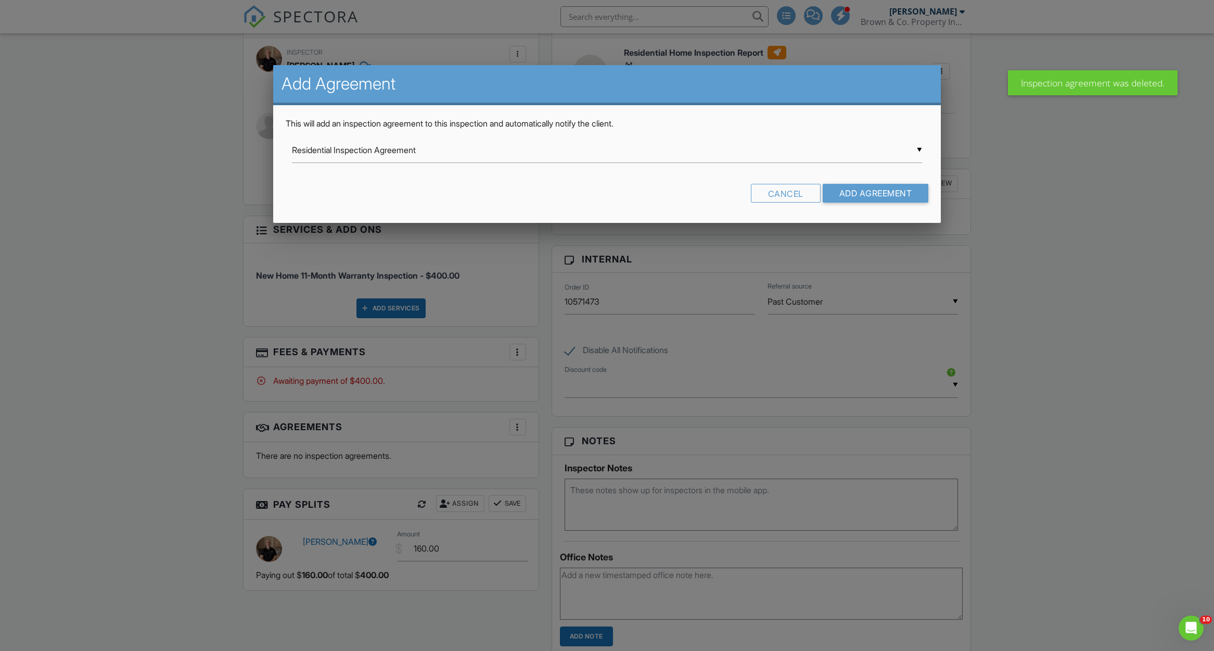
scroll to position [0, 0]
click at [856, 186] on input "Add Agreement" at bounding box center [876, 193] width 106 height 19
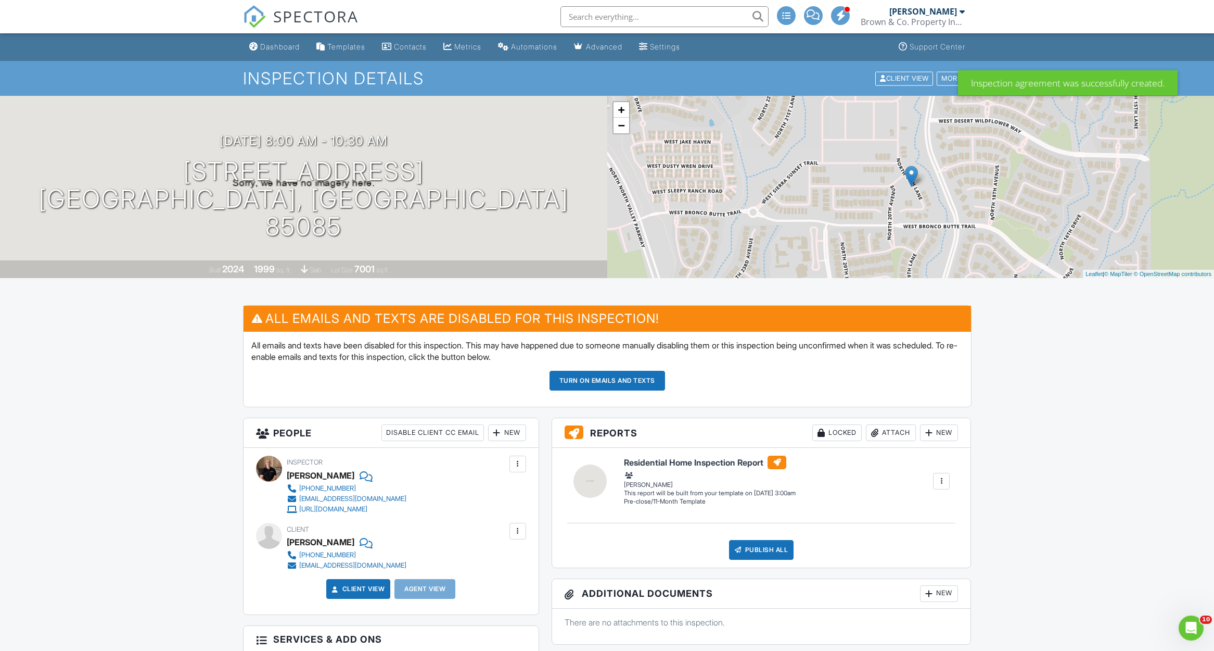
click at [626, 378] on button "Turn on emails and texts" at bounding box center [608, 381] width 116 height 20
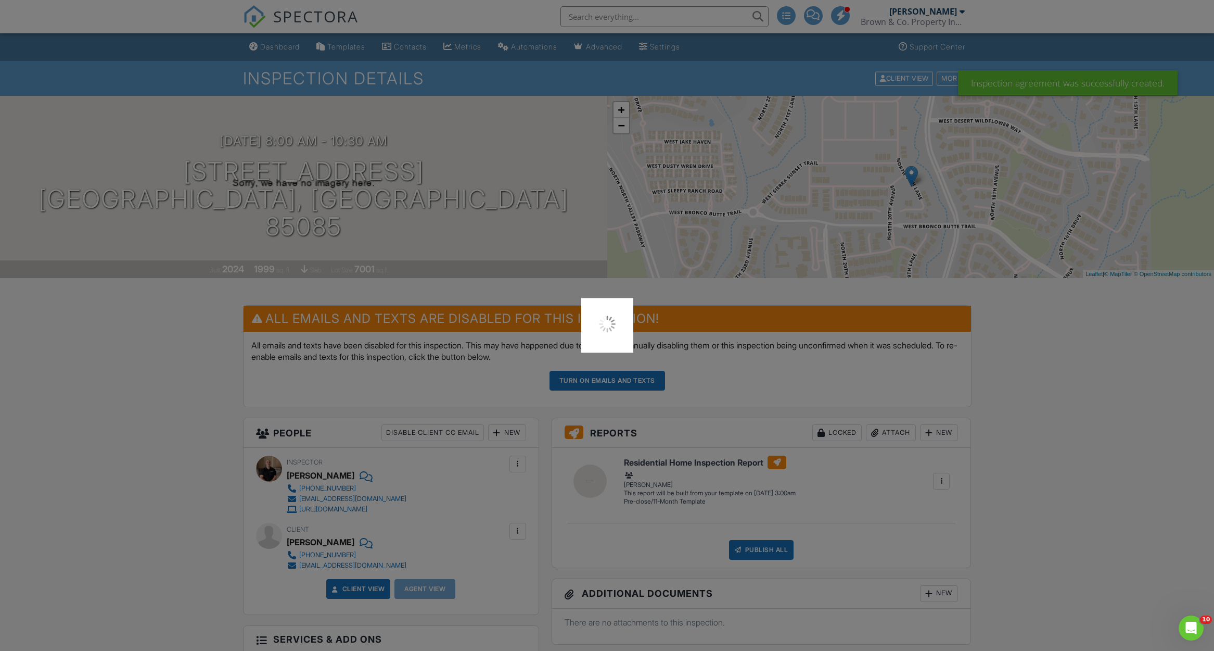
click at [277, 53] on div at bounding box center [607, 325] width 1214 height 651
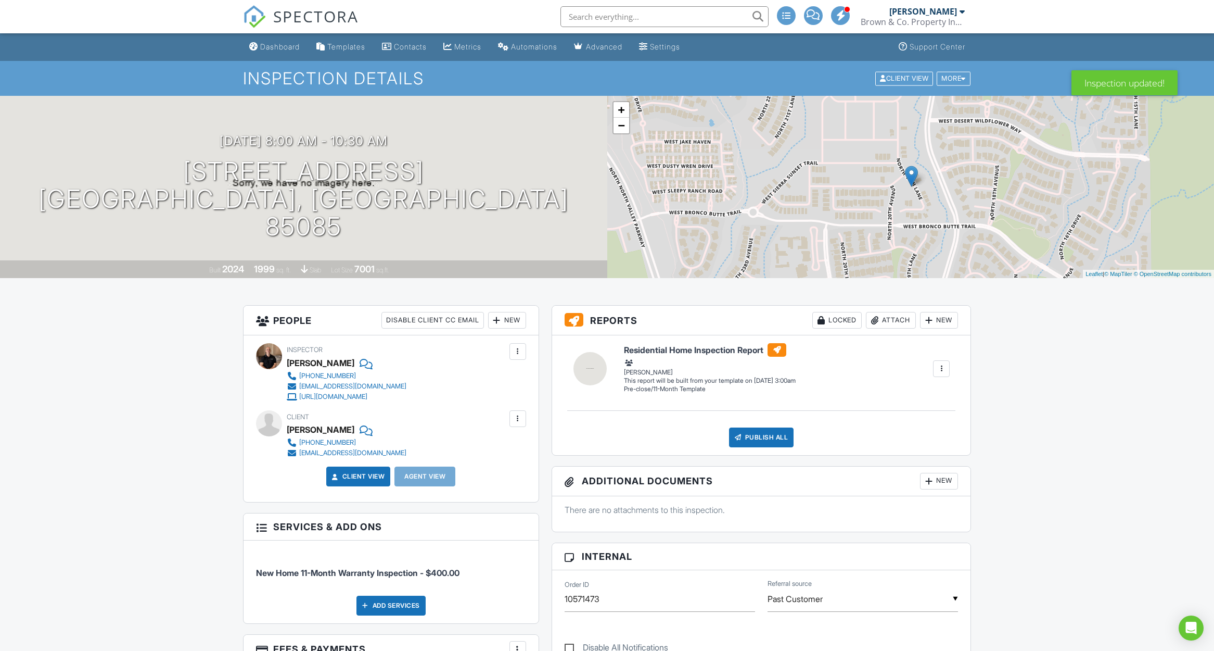
click at [277, 53] on link "Dashboard" at bounding box center [274, 46] width 59 height 19
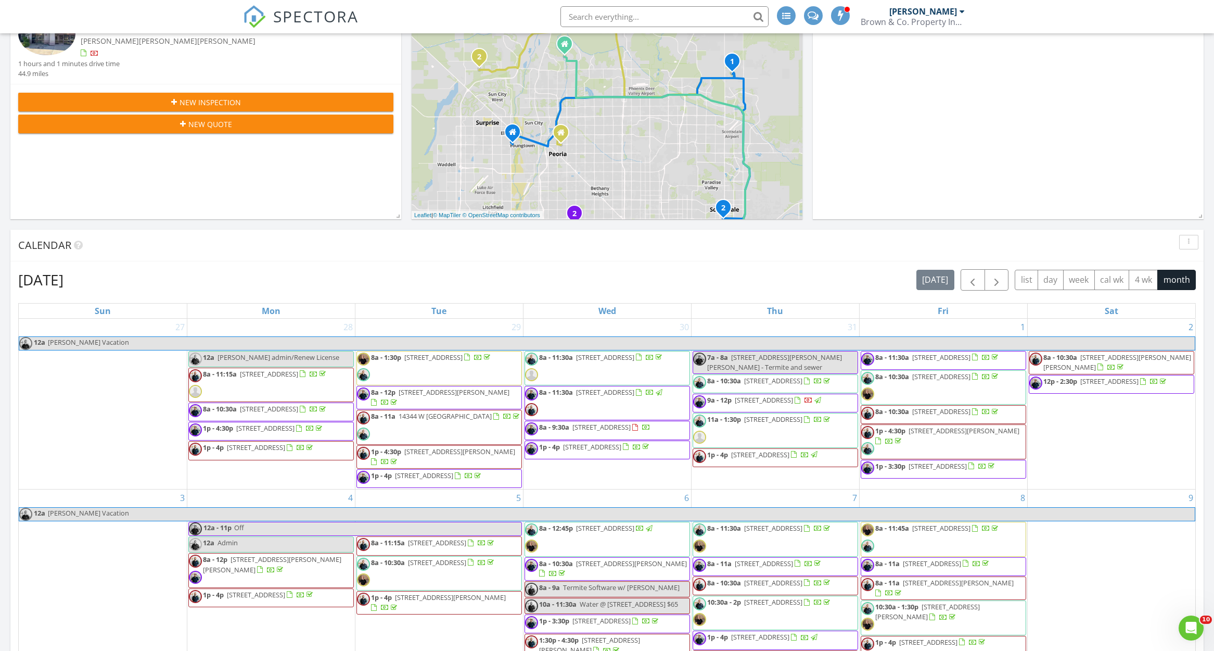
scroll to position [236, 0]
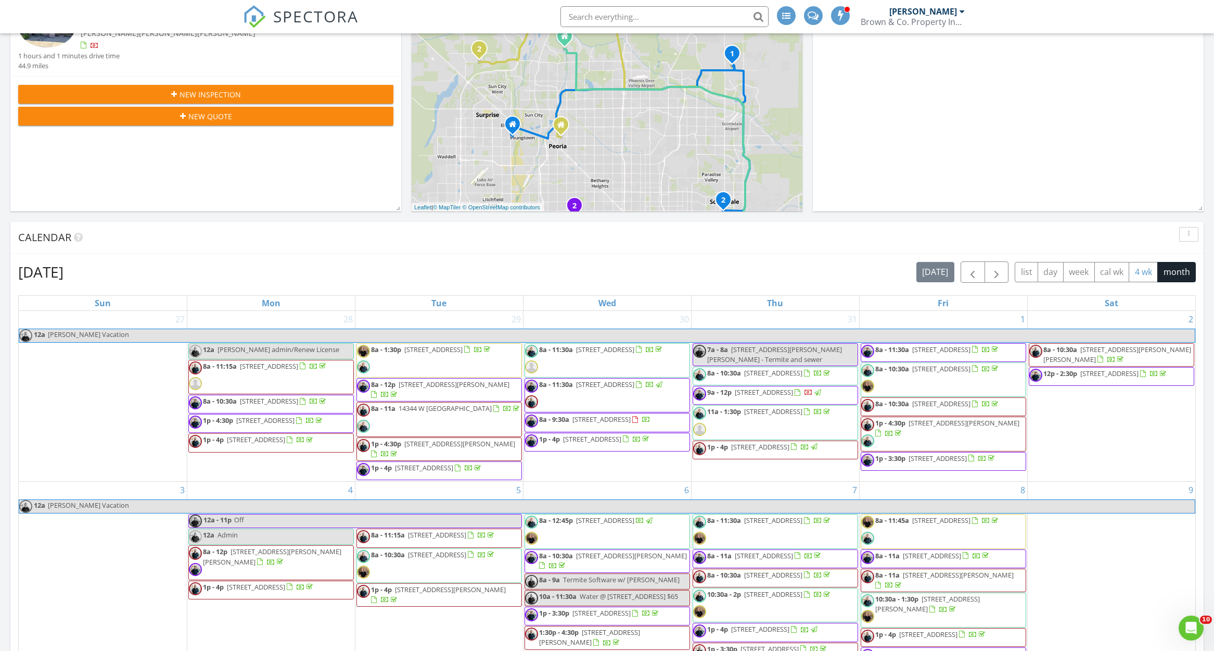
click at [1150, 277] on button "4 wk" at bounding box center [1143, 272] width 29 height 20
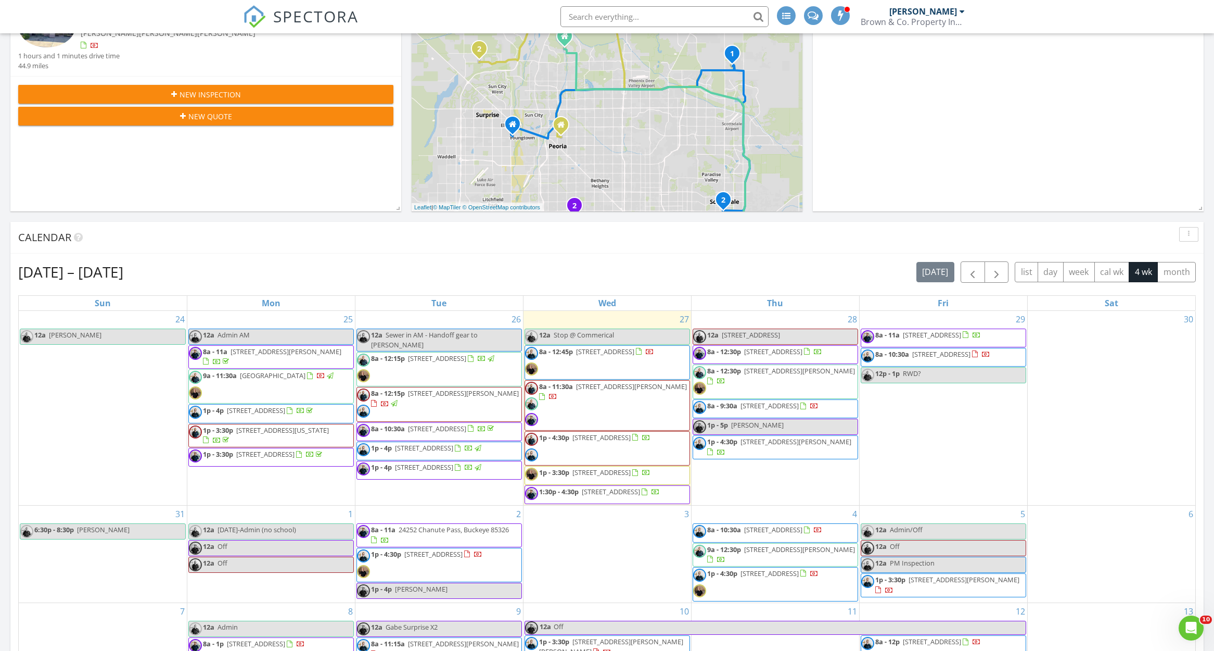
drag, startPoint x: 691, startPoint y: 501, endPoint x: 675, endPoint y: 503, distance: 16.3
click at [660, 502] on span "1:30p - 4:30p 6829 W Berkeley Rd, Phoenix 85035" at bounding box center [592, 495] width 135 height 16
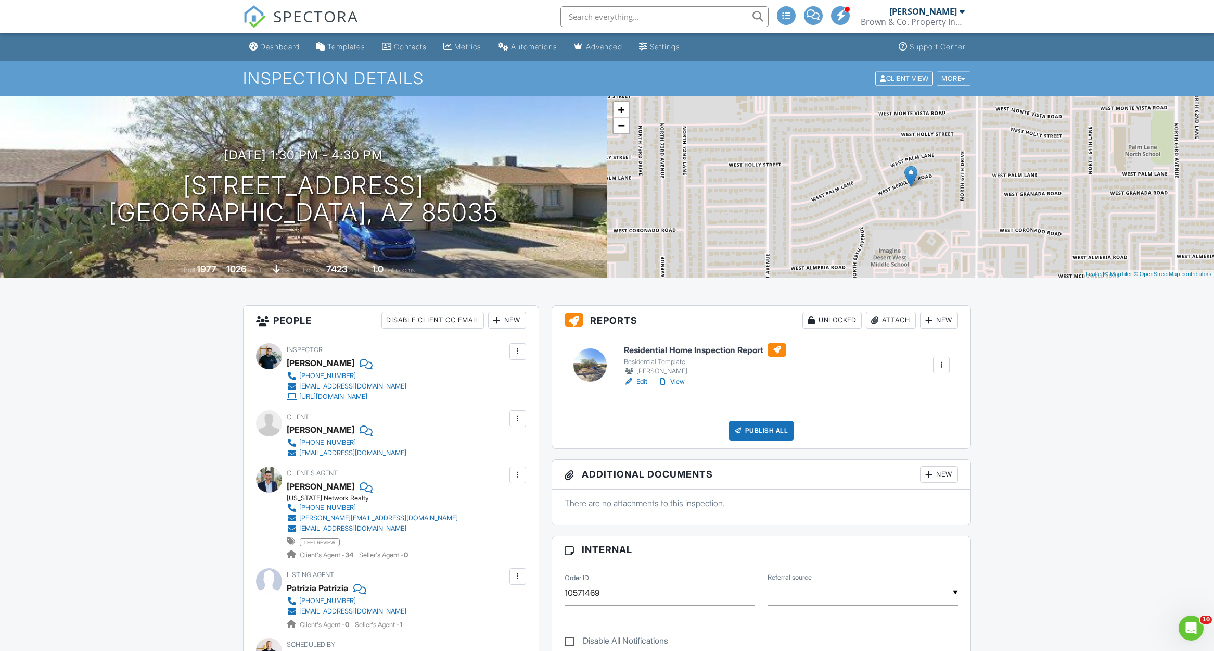
click at [517, 475] on div at bounding box center [518, 474] width 10 height 10
click at [514, 501] on li "Edit" at bounding box center [493, 506] width 53 height 26
click at [270, 59] on li "Dashboard" at bounding box center [274, 47] width 63 height 28
click at [285, 46] on div "Dashboard" at bounding box center [280, 46] width 40 height 9
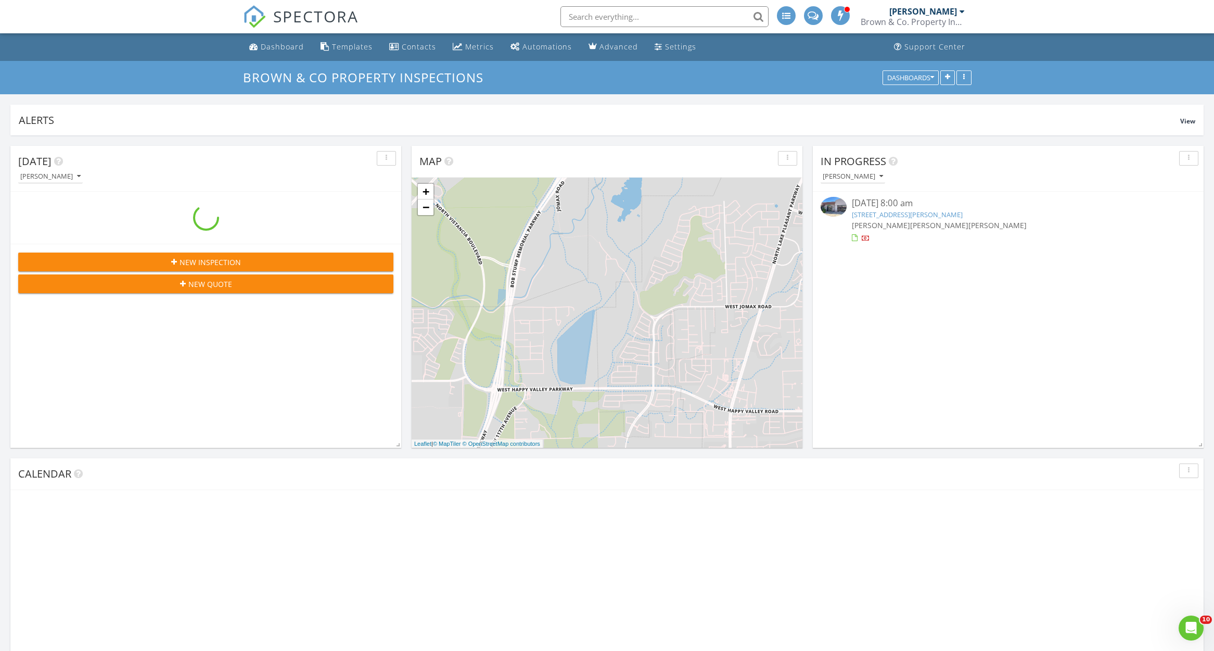
scroll to position [224, 391]
